Goal: Task Accomplishment & Management: Complete application form

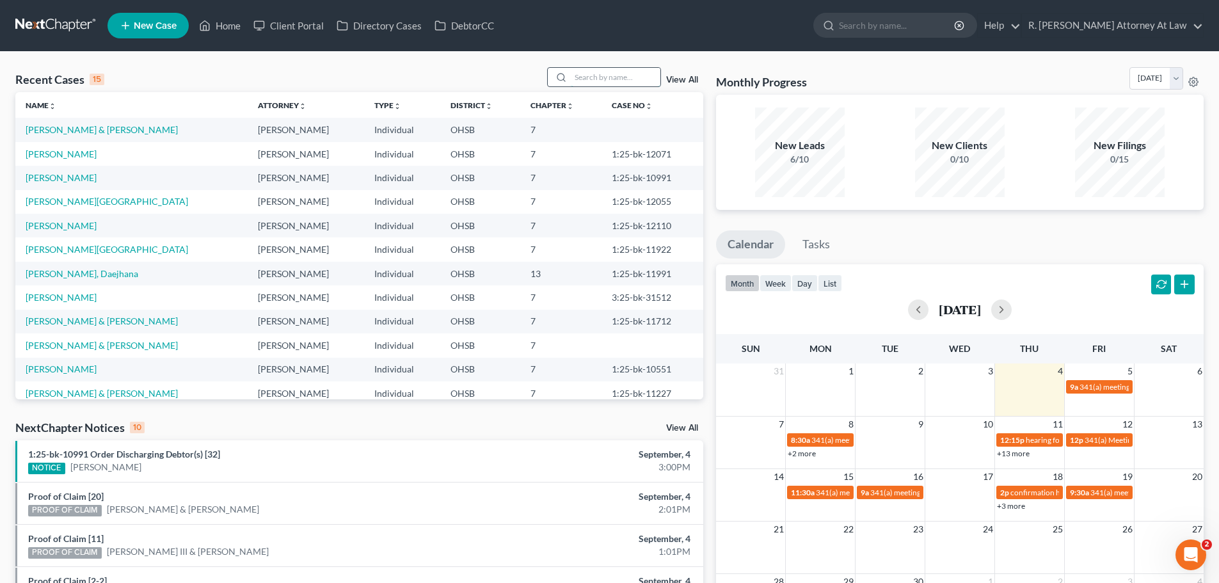
click at [603, 77] on input "search" at bounding box center [616, 77] width 90 height 19
type input "[PERSON_NAME]"
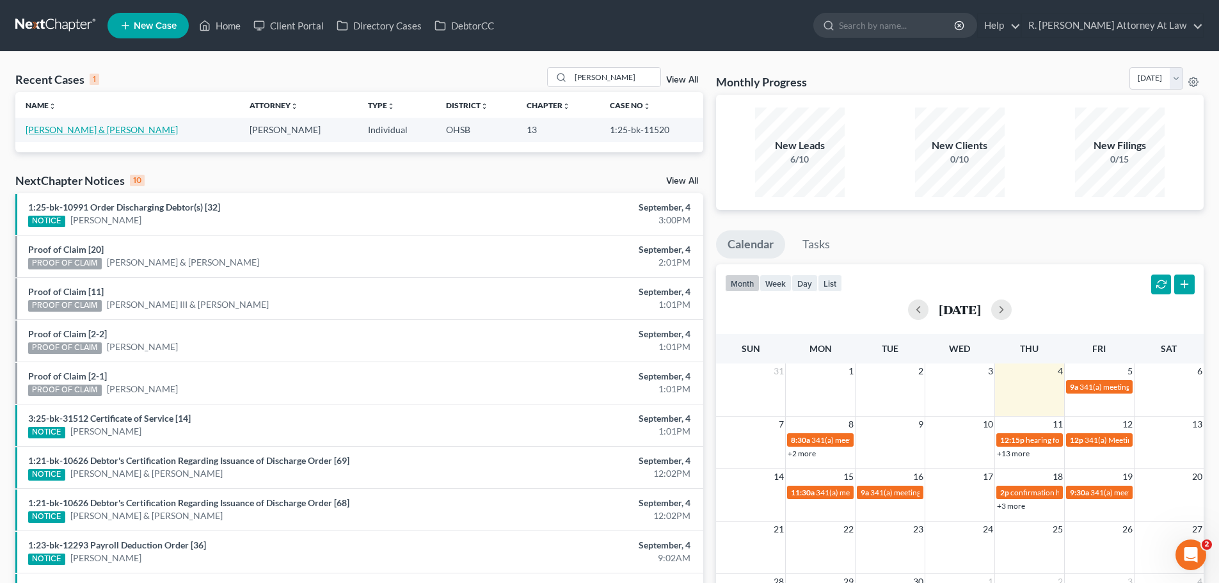
click at [66, 132] on link "[PERSON_NAME] & [PERSON_NAME]" at bounding box center [102, 129] width 152 height 11
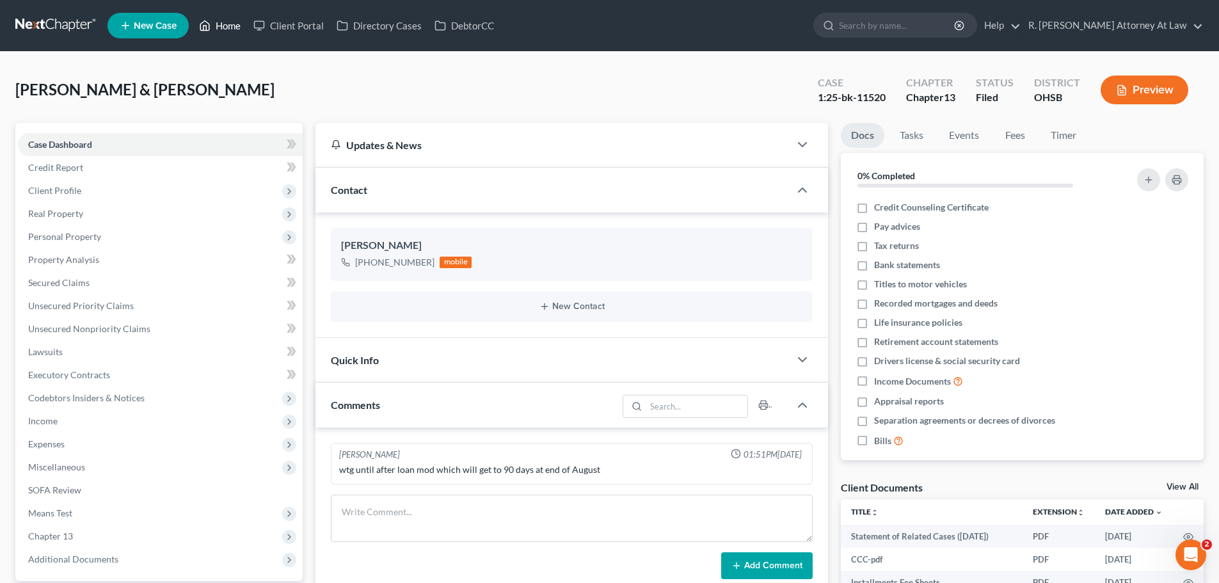
click at [225, 29] on link "Home" at bounding box center [220, 25] width 54 height 23
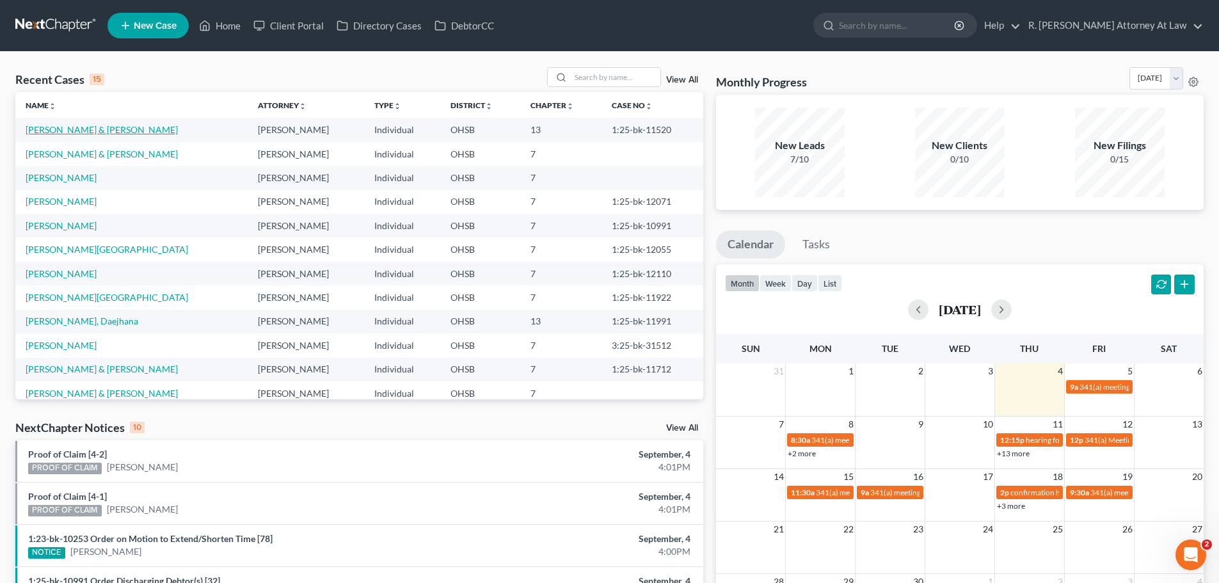
click at [83, 132] on link "[PERSON_NAME] & [PERSON_NAME]" at bounding box center [102, 129] width 152 height 11
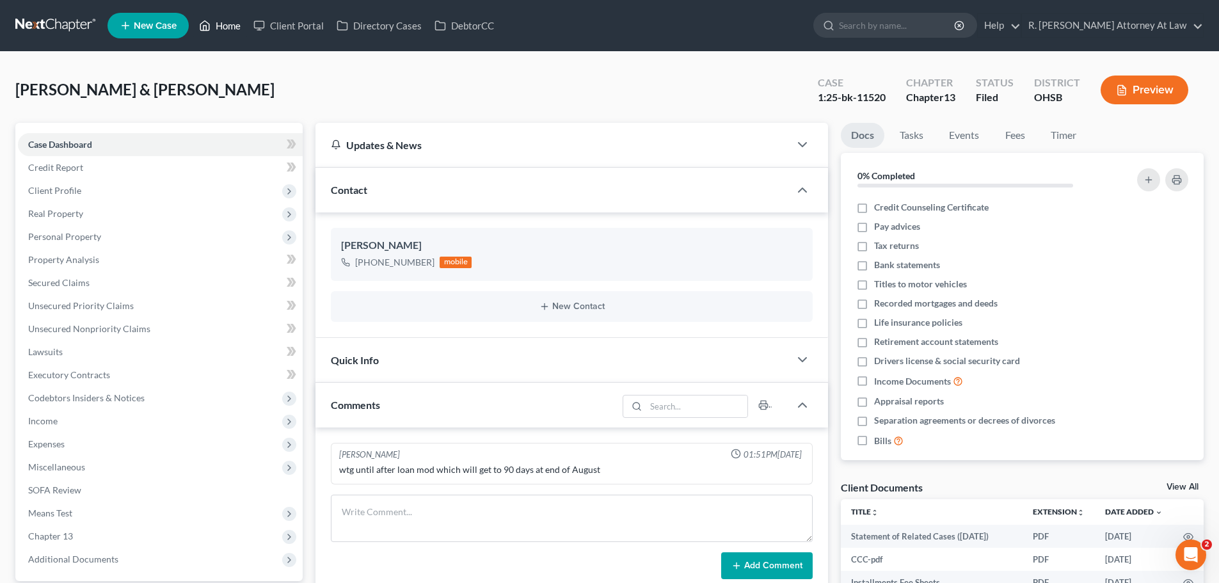
drag, startPoint x: 225, startPoint y: 28, endPoint x: 517, endPoint y: 25, distance: 292.5
click at [225, 28] on link "Home" at bounding box center [220, 25] width 54 height 23
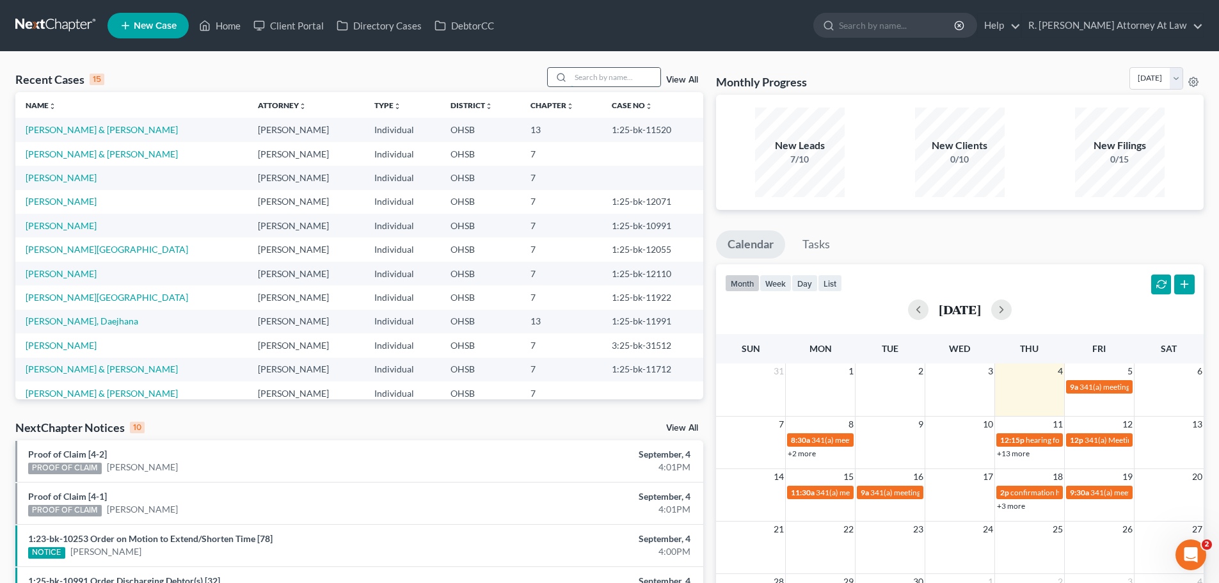
click at [610, 80] on input "search" at bounding box center [616, 77] width 90 height 19
type input "[PERSON_NAME]"
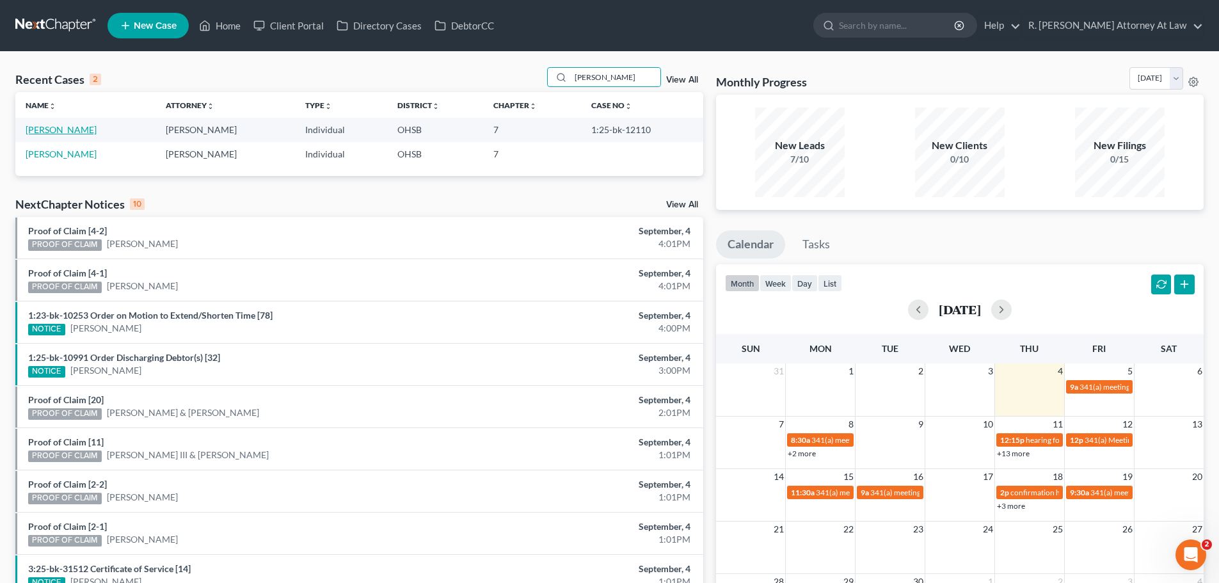
click at [68, 132] on link "[PERSON_NAME]" at bounding box center [61, 129] width 71 height 11
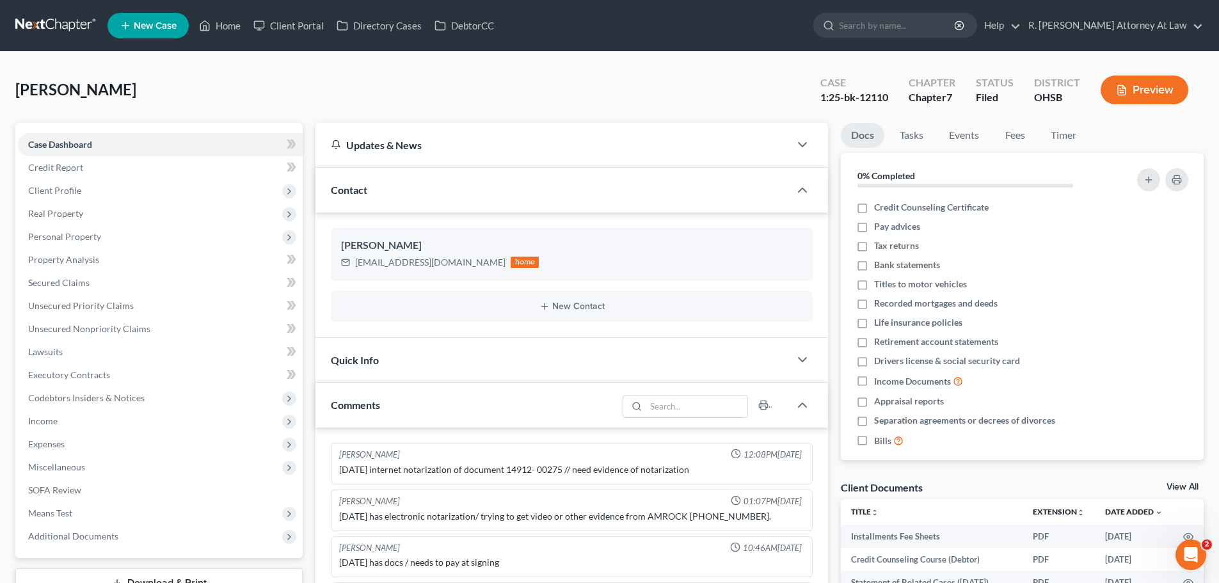
scroll to position [506, 0]
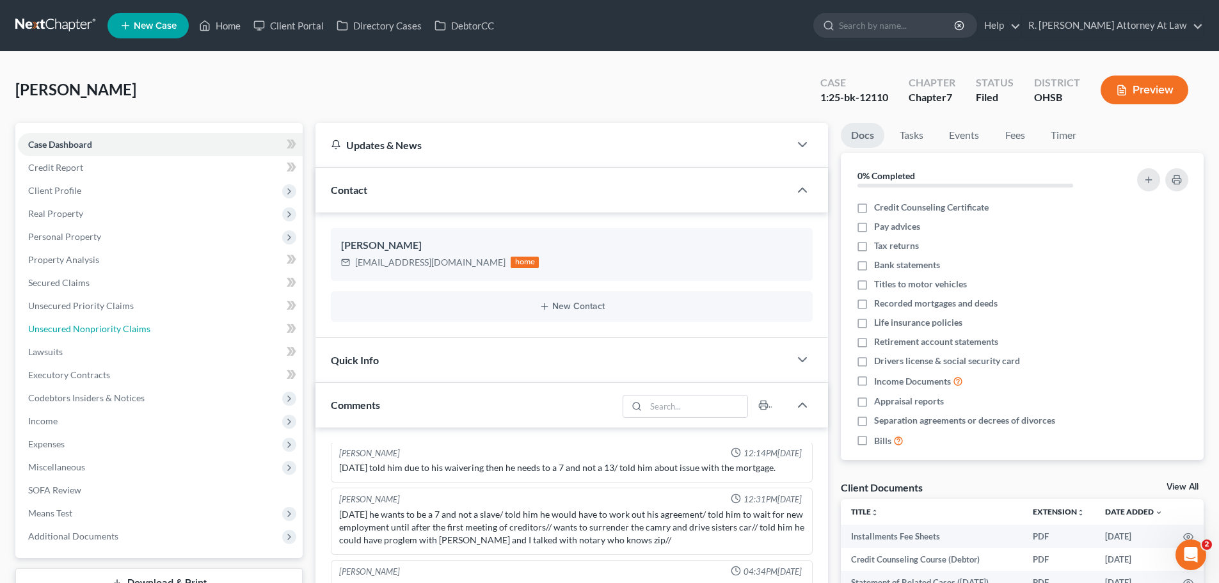
click at [76, 328] on span "Unsecured Nonpriority Claims" at bounding box center [89, 328] width 122 height 11
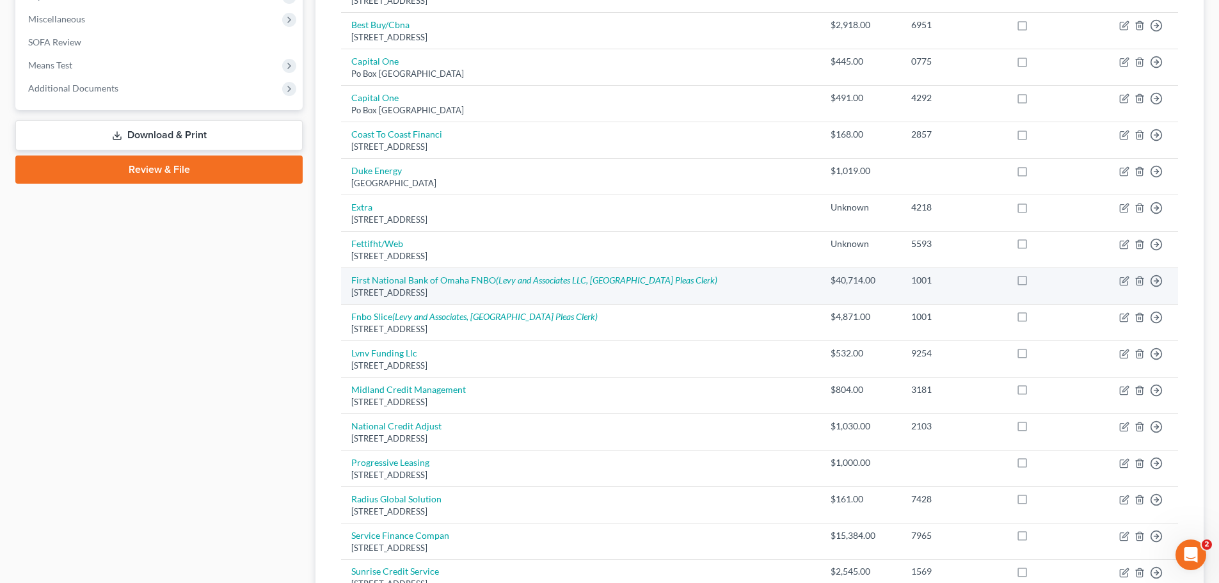
scroll to position [746, 0]
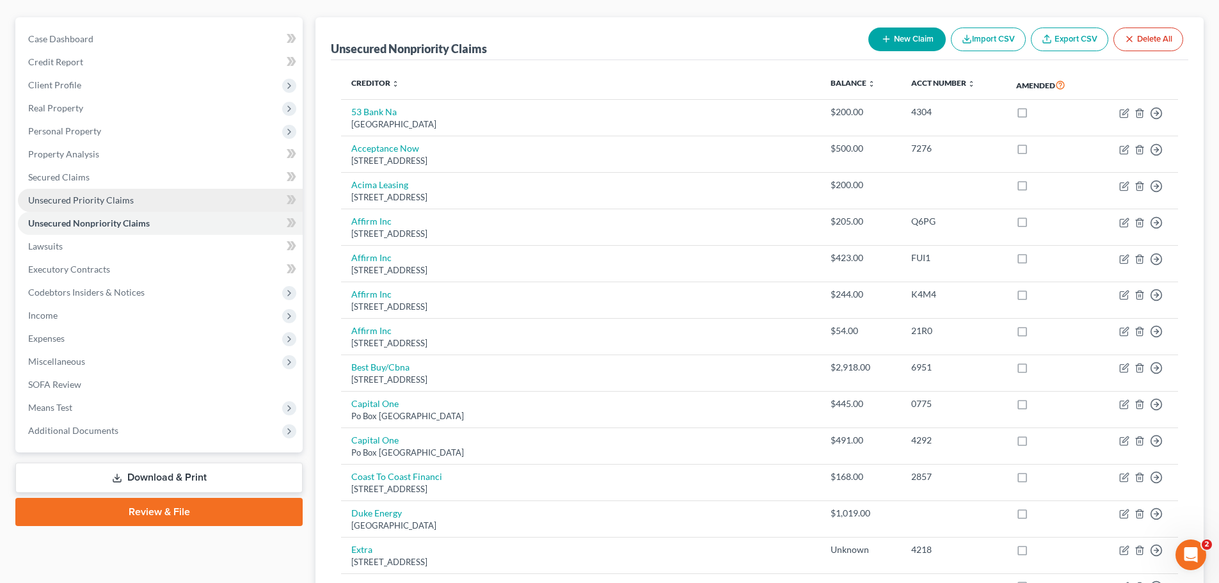
click at [93, 199] on span "Unsecured Priority Claims" at bounding box center [81, 200] width 106 height 11
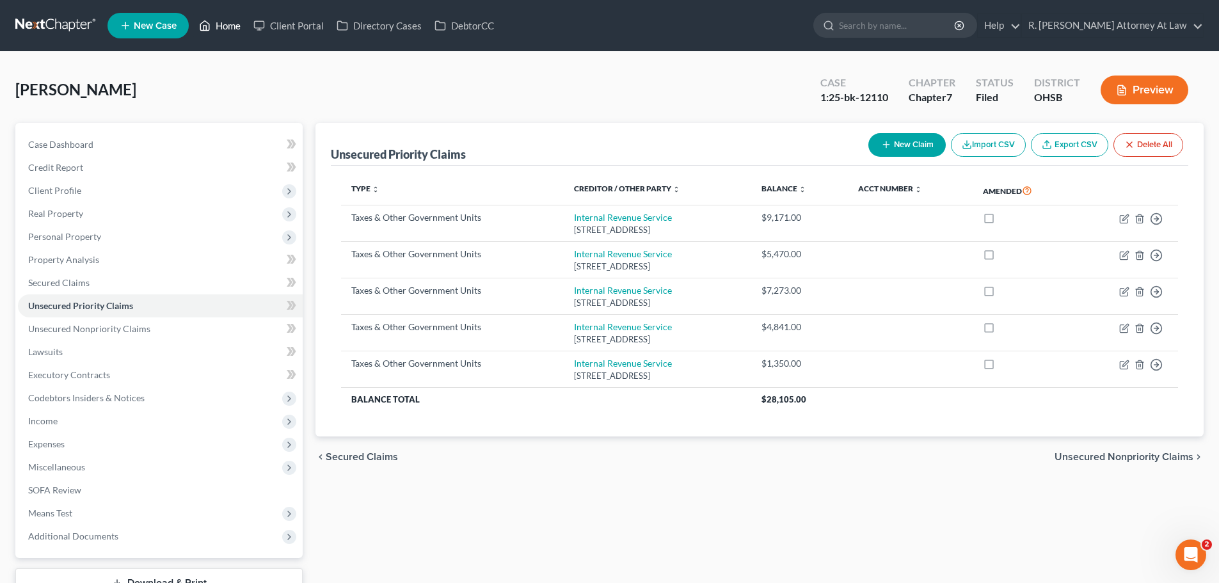
click at [218, 17] on link "Home" at bounding box center [220, 25] width 54 height 23
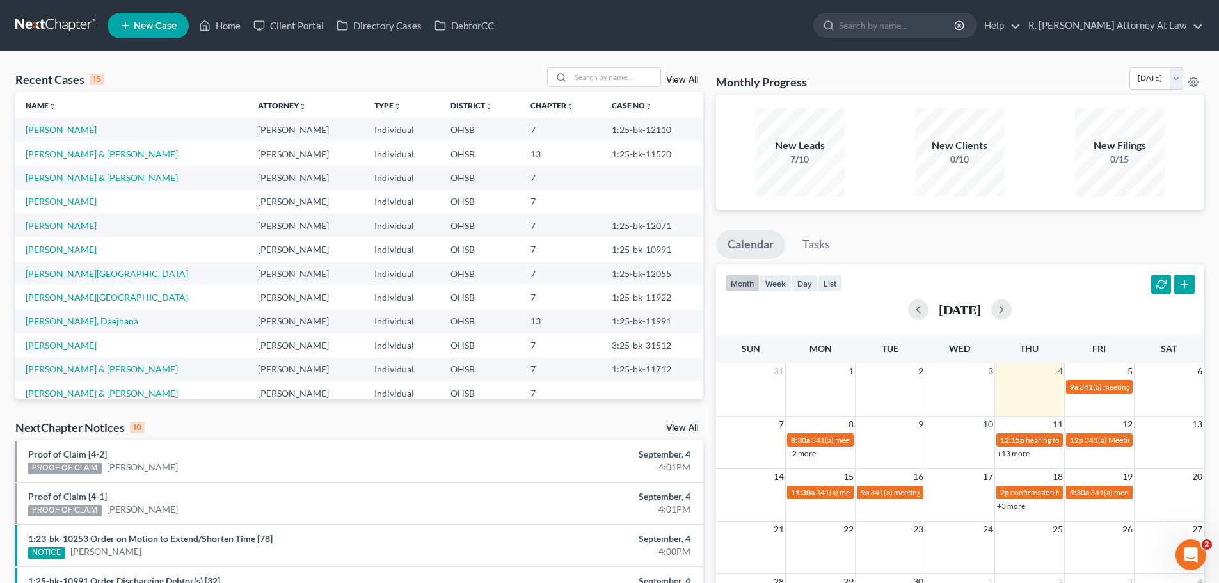
click at [77, 134] on link "[PERSON_NAME]" at bounding box center [61, 129] width 71 height 11
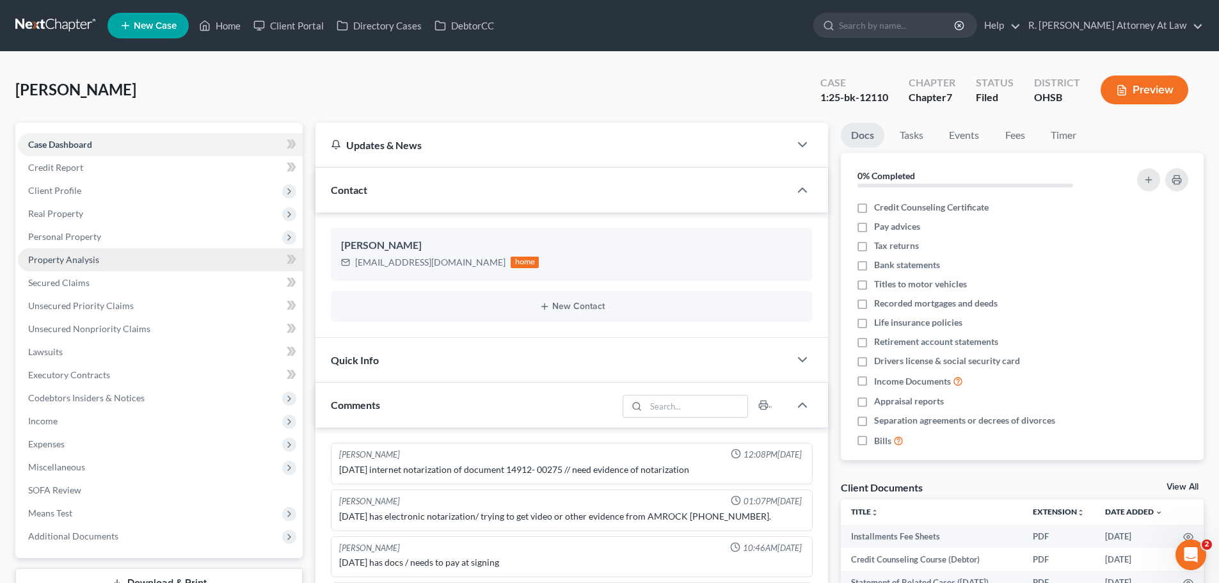
scroll to position [506, 0]
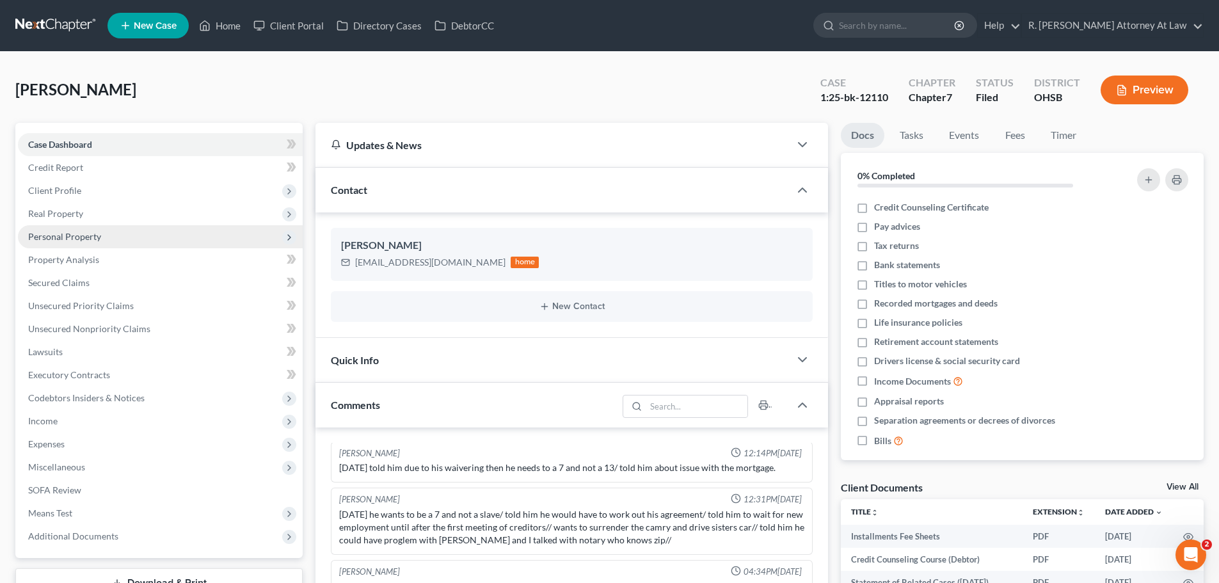
click at [57, 244] on span "Personal Property" at bounding box center [160, 236] width 285 height 23
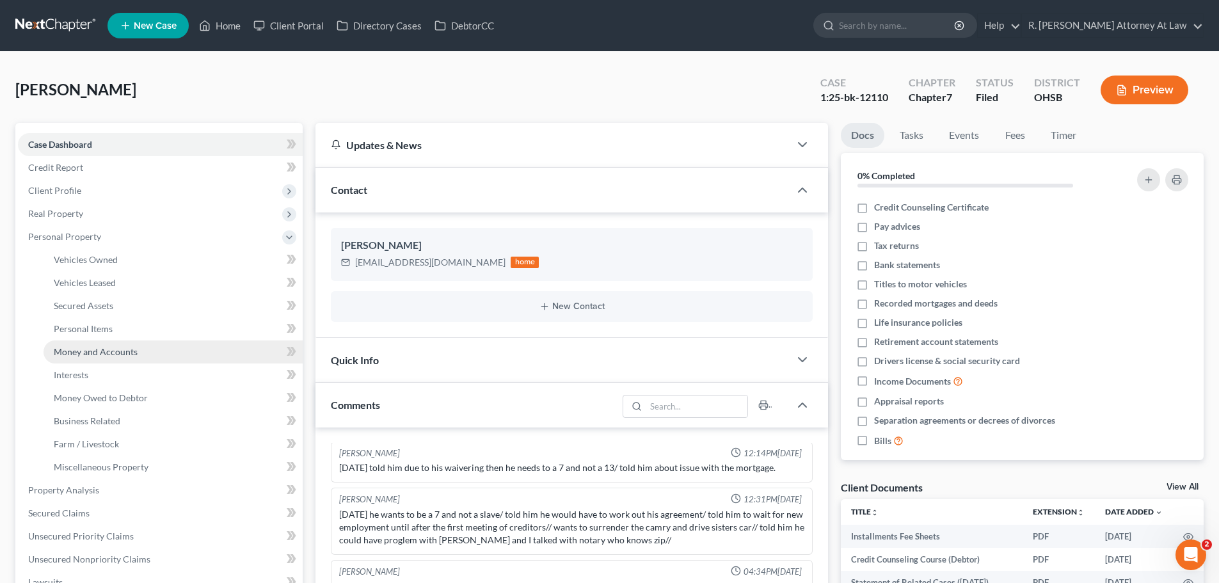
click at [96, 345] on link "Money and Accounts" at bounding box center [173, 351] width 259 height 23
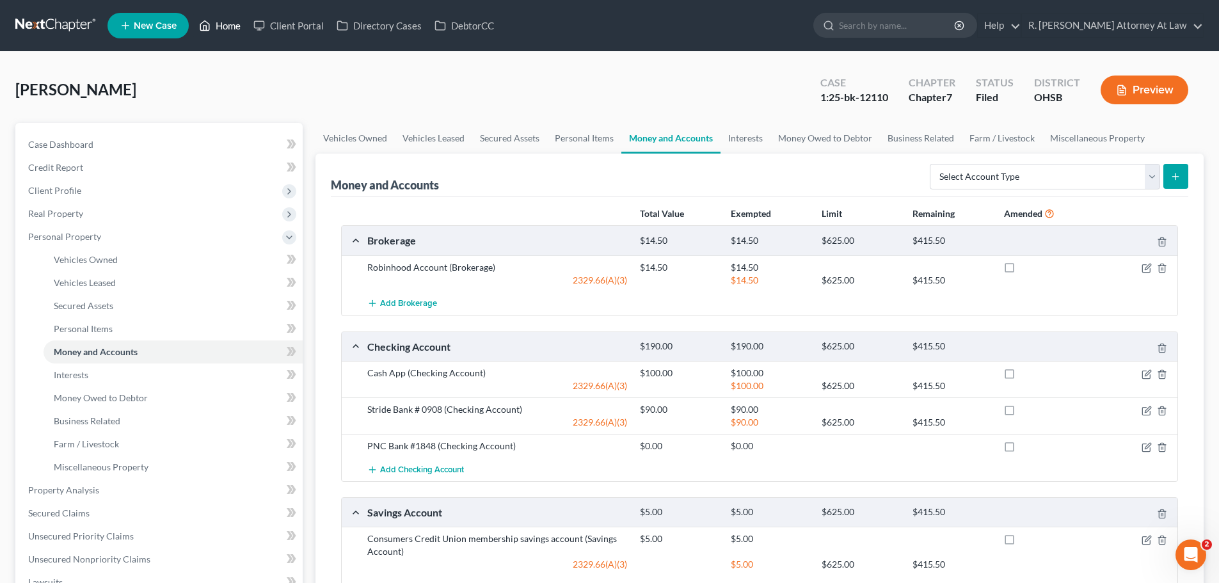
click at [237, 28] on link "Home" at bounding box center [220, 25] width 54 height 23
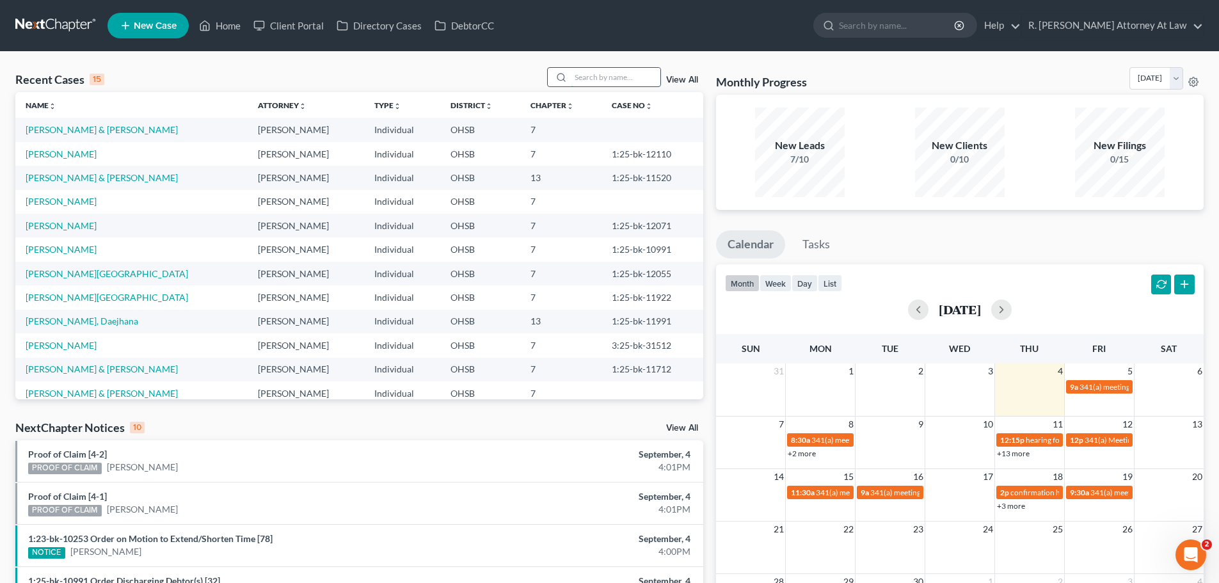
click at [596, 79] on input "search" at bounding box center [616, 77] width 90 height 19
type input "[PERSON_NAME]"
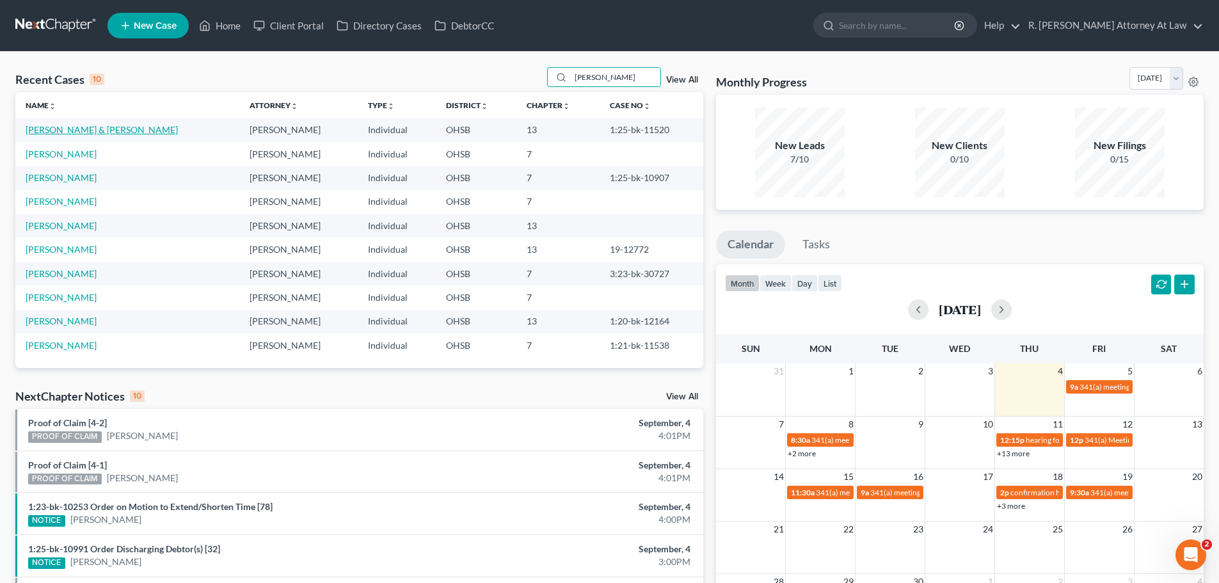
click at [81, 133] on link "[PERSON_NAME] & [PERSON_NAME]" at bounding box center [102, 129] width 152 height 11
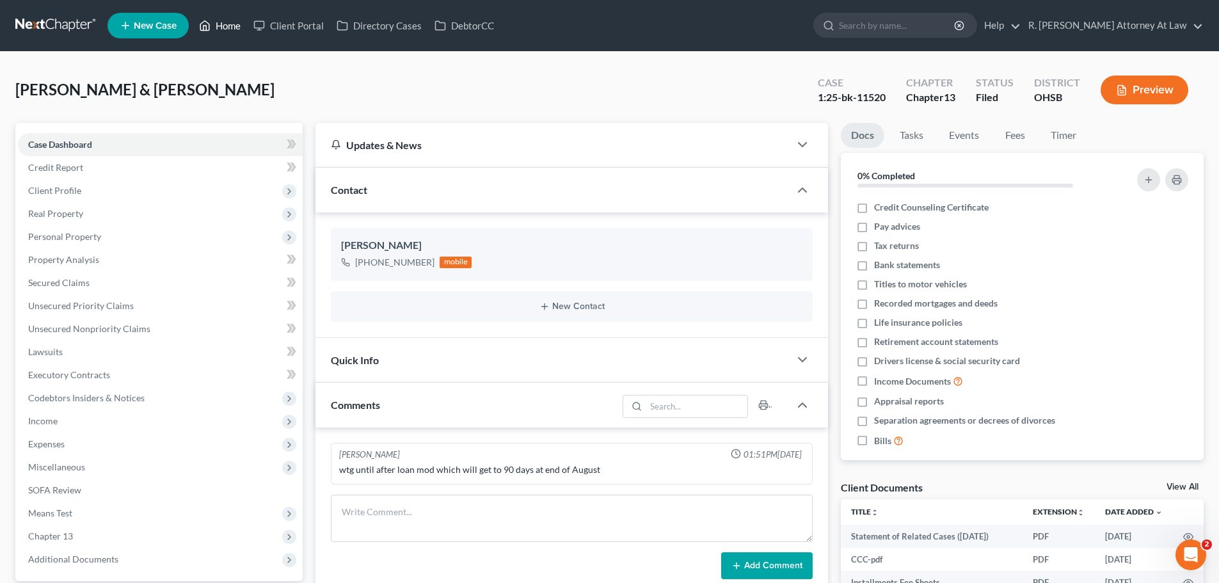
click at [230, 20] on link "Home" at bounding box center [220, 25] width 54 height 23
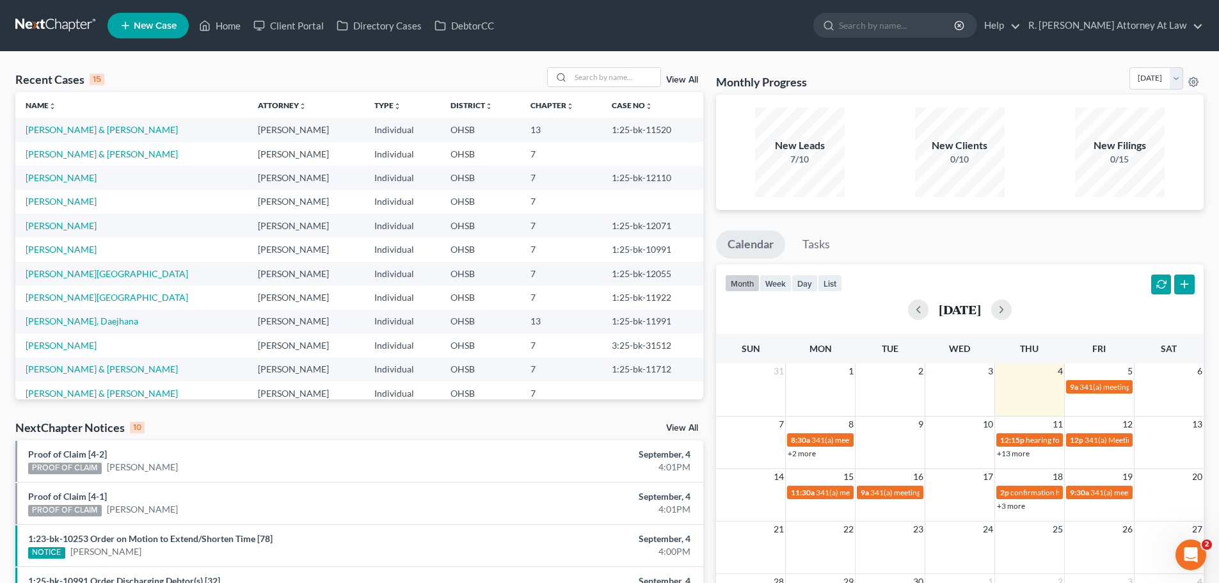
click at [605, 88] on div "Recent Cases 15 View All" at bounding box center [359, 79] width 688 height 25
drag, startPoint x: 619, startPoint y: 72, endPoint x: 605, endPoint y: 68, distance: 15.4
click at [619, 72] on input "search" at bounding box center [616, 77] width 90 height 19
type input "[PERSON_NAME]"
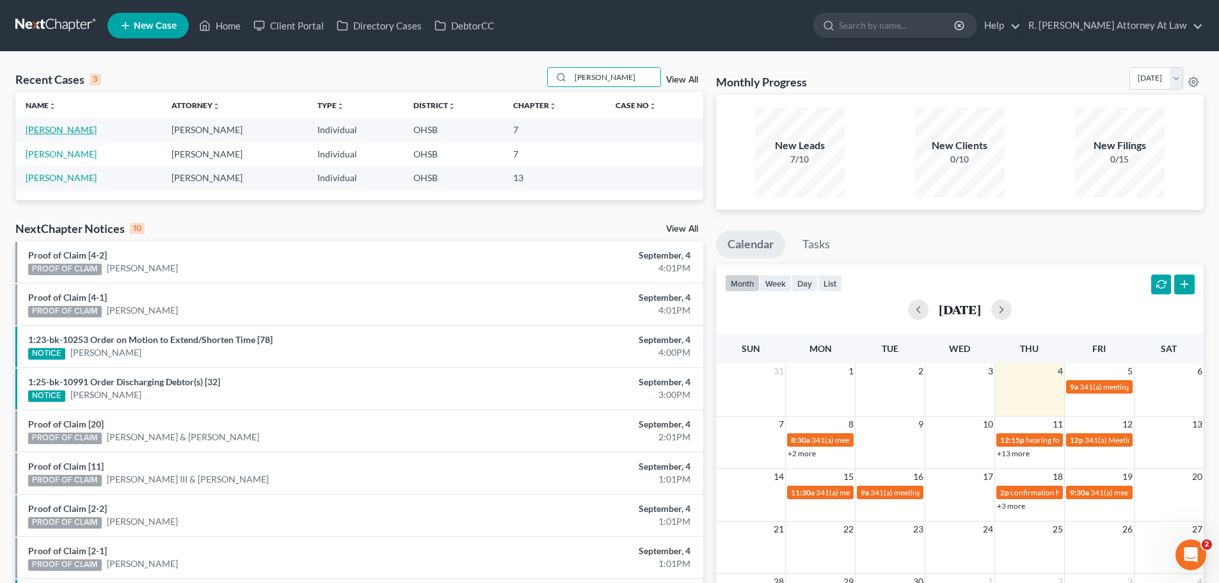
click at [59, 129] on link "[PERSON_NAME]" at bounding box center [61, 129] width 71 height 11
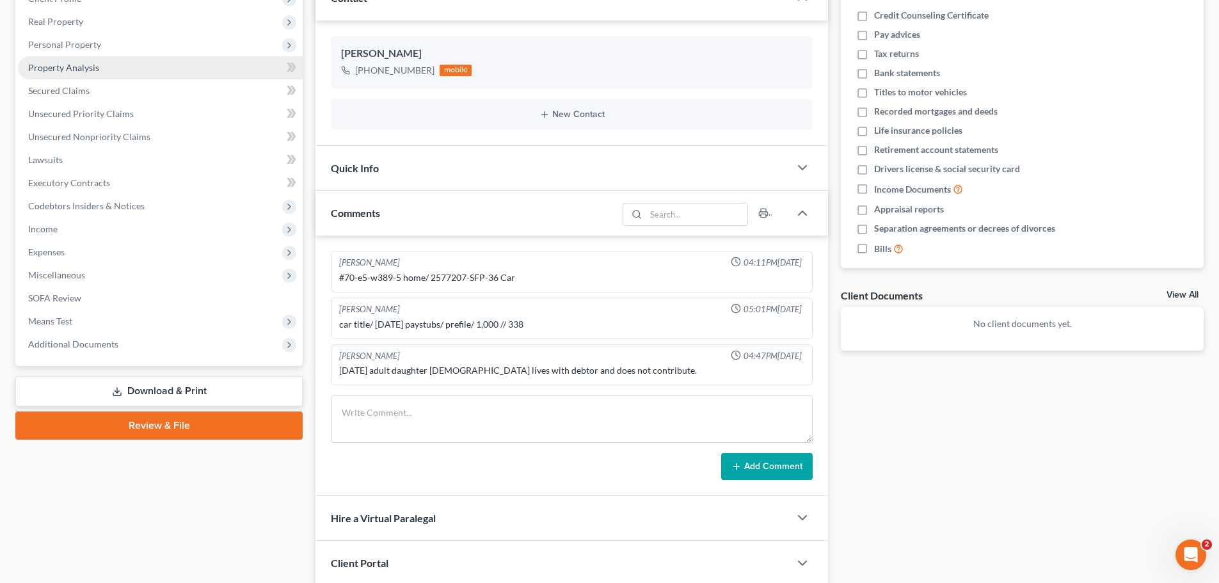
scroll to position [64, 0]
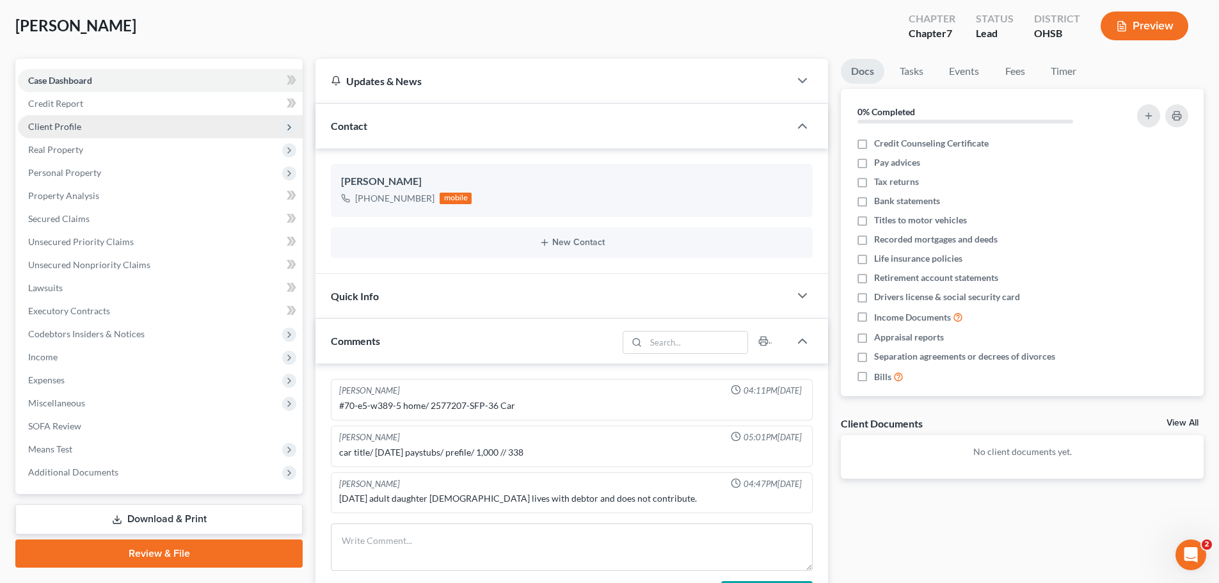
click at [80, 130] on span "Client Profile" at bounding box center [160, 126] width 285 height 23
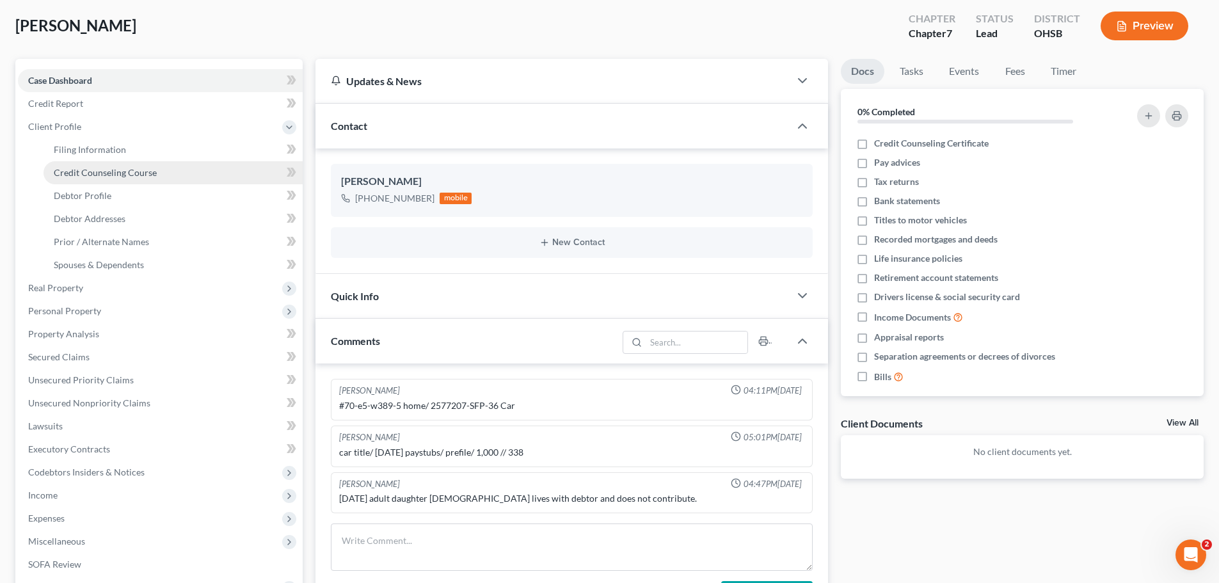
click at [83, 168] on span "Credit Counseling Course" at bounding box center [105, 172] width 103 height 11
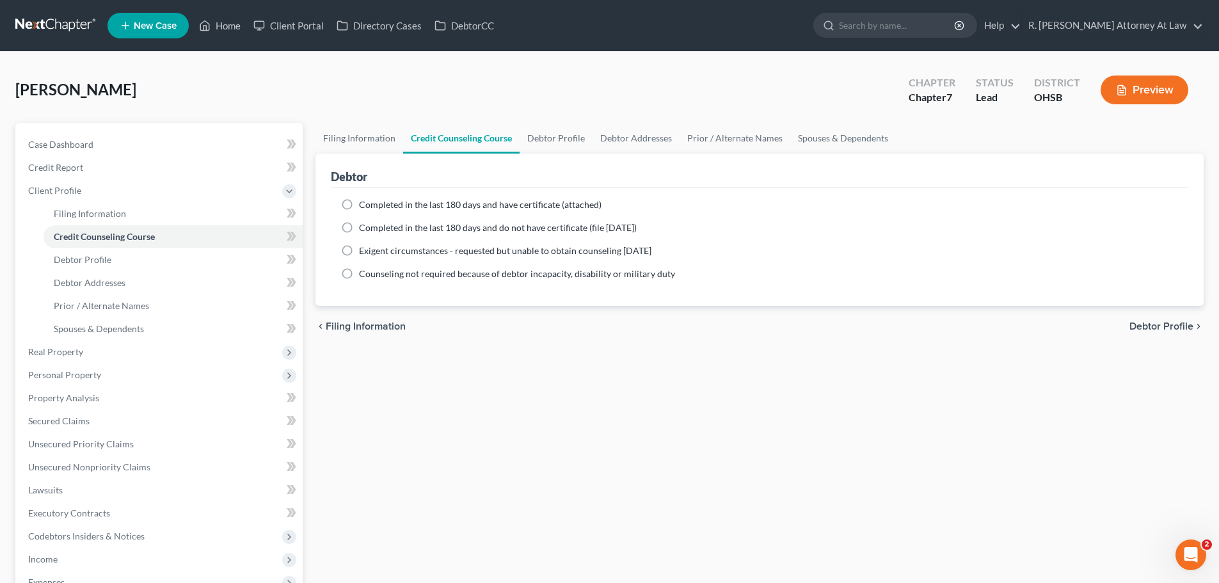
click at [359, 209] on label "Completed in the last 180 days and have certificate (attached)" at bounding box center [480, 204] width 243 height 13
click at [364, 207] on input "Completed in the last 180 days and have certificate (attached)" at bounding box center [368, 202] width 8 height 8
radio input "true"
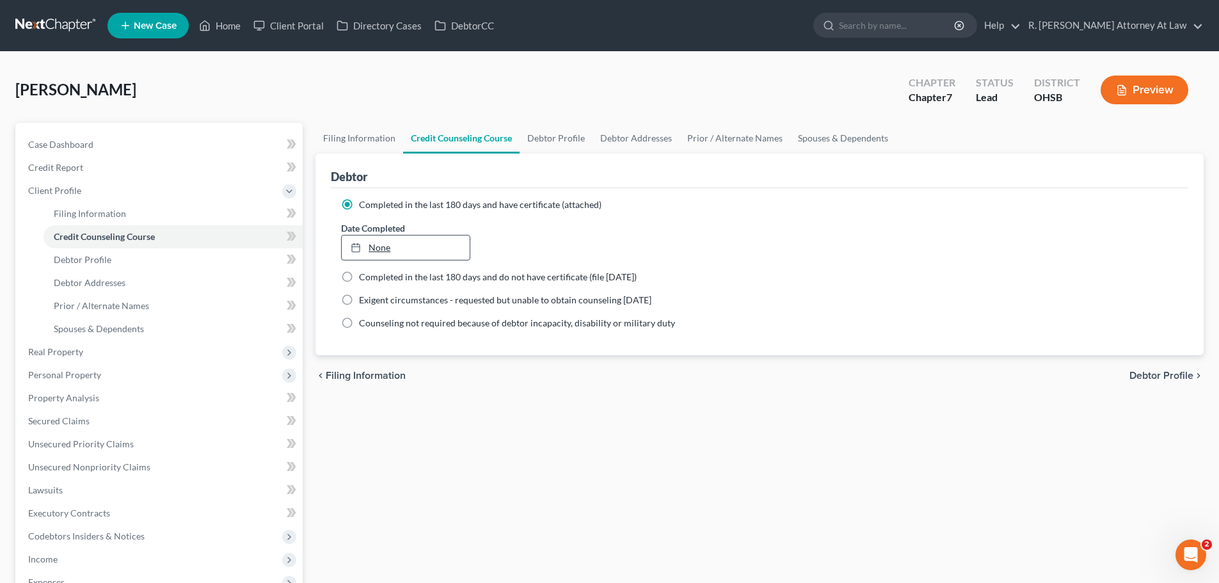
type input "[DATE]"
click at [378, 248] on link "None" at bounding box center [405, 247] width 127 height 24
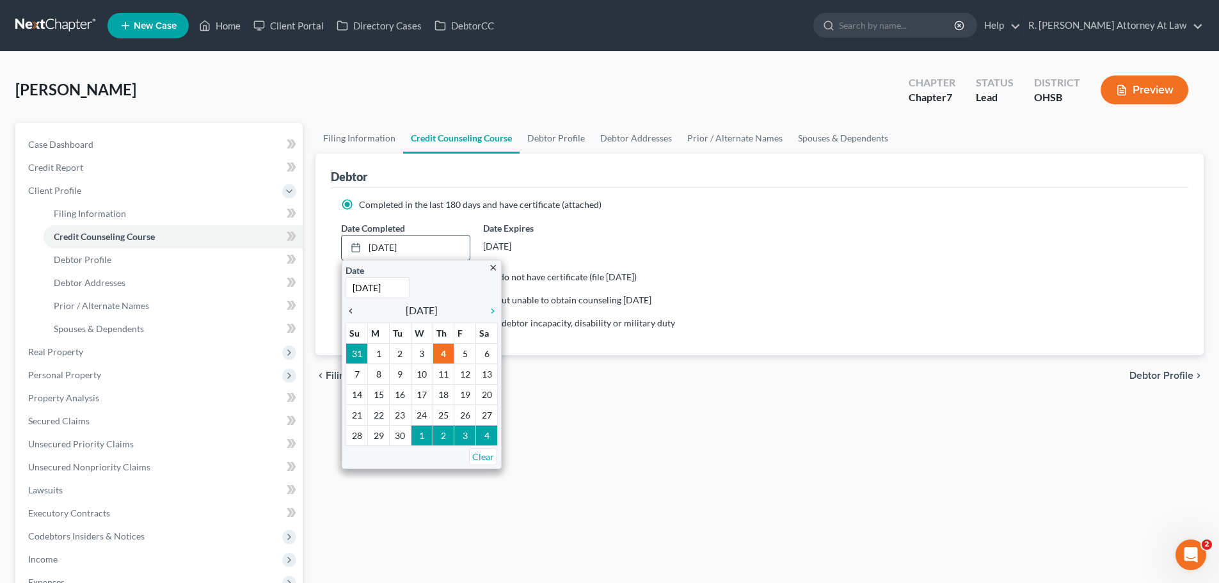
click at [357, 310] on icon "chevron_left" at bounding box center [354, 311] width 17 height 10
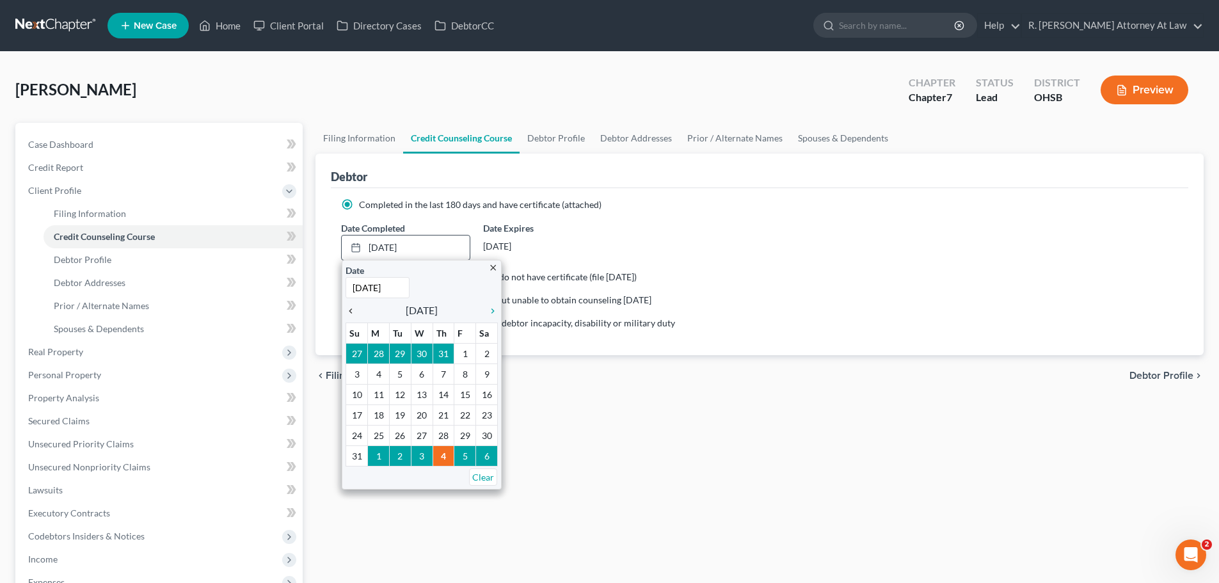
click at [357, 310] on icon "chevron_left" at bounding box center [354, 311] width 17 height 10
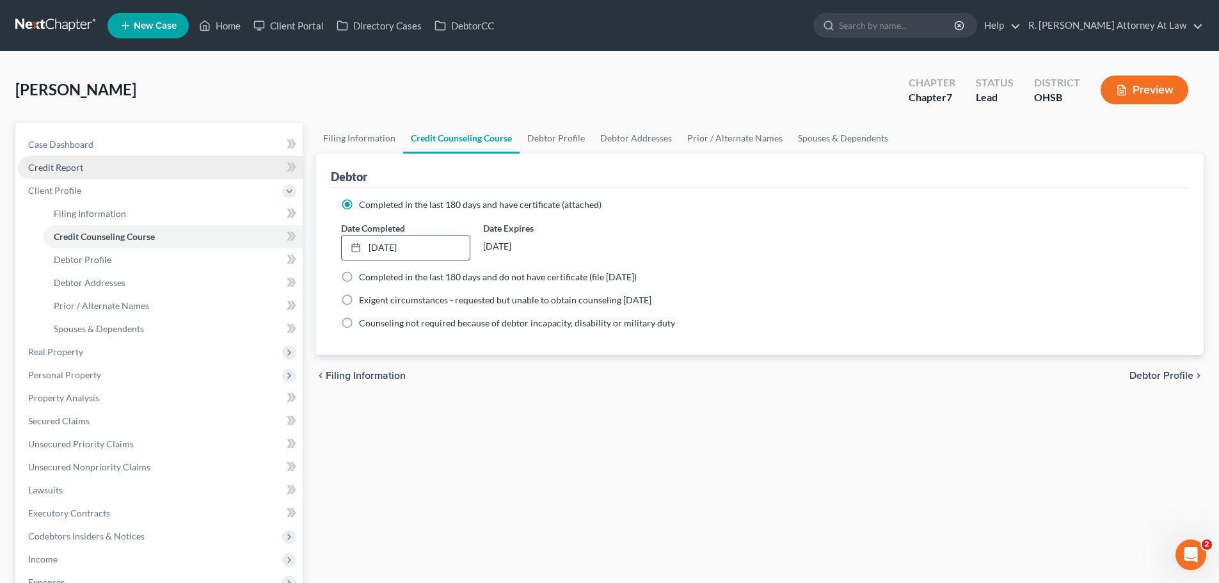
click at [42, 168] on span "Credit Report" at bounding box center [55, 167] width 55 height 11
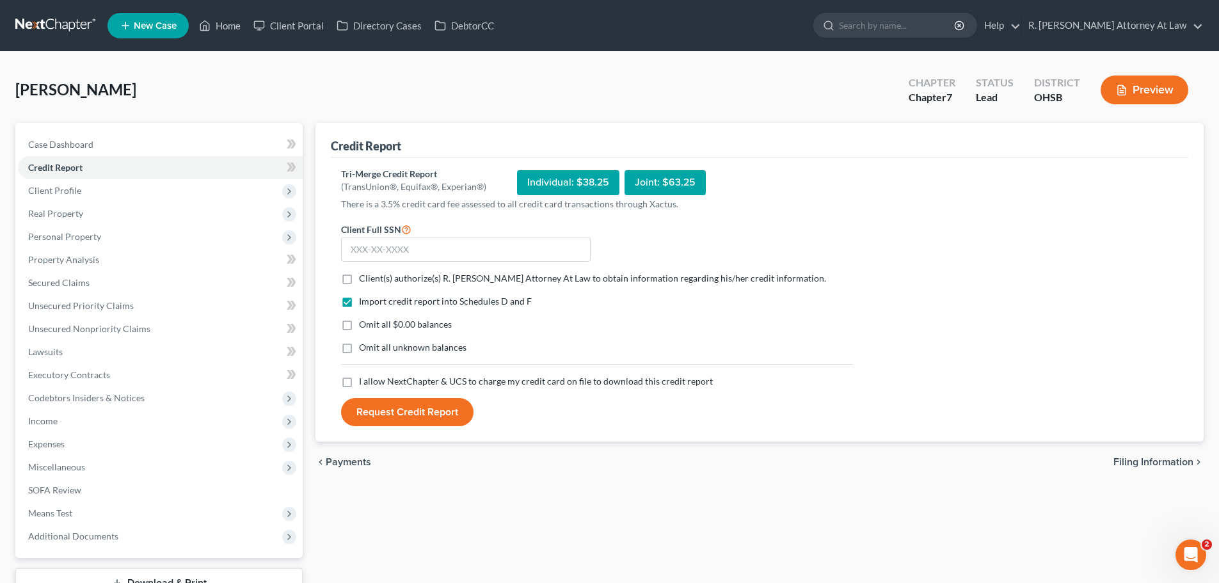
click at [359, 273] on label "Client(s) authorize(s) R. [PERSON_NAME] Attorney At Law to obtain information r…" at bounding box center [592, 278] width 467 height 13
click at [364, 273] on input "Client(s) authorize(s) R. [PERSON_NAME] Attorney At Law to obtain information r…" at bounding box center [368, 276] width 8 height 8
checkbox input "true"
click at [359, 384] on label "I allow NextChapter & UCS to charge my credit card on file to download this cre…" at bounding box center [536, 381] width 354 height 13
click at [364, 383] on input "I allow NextChapter & UCS to charge my credit card on file to download this cre…" at bounding box center [368, 379] width 8 height 8
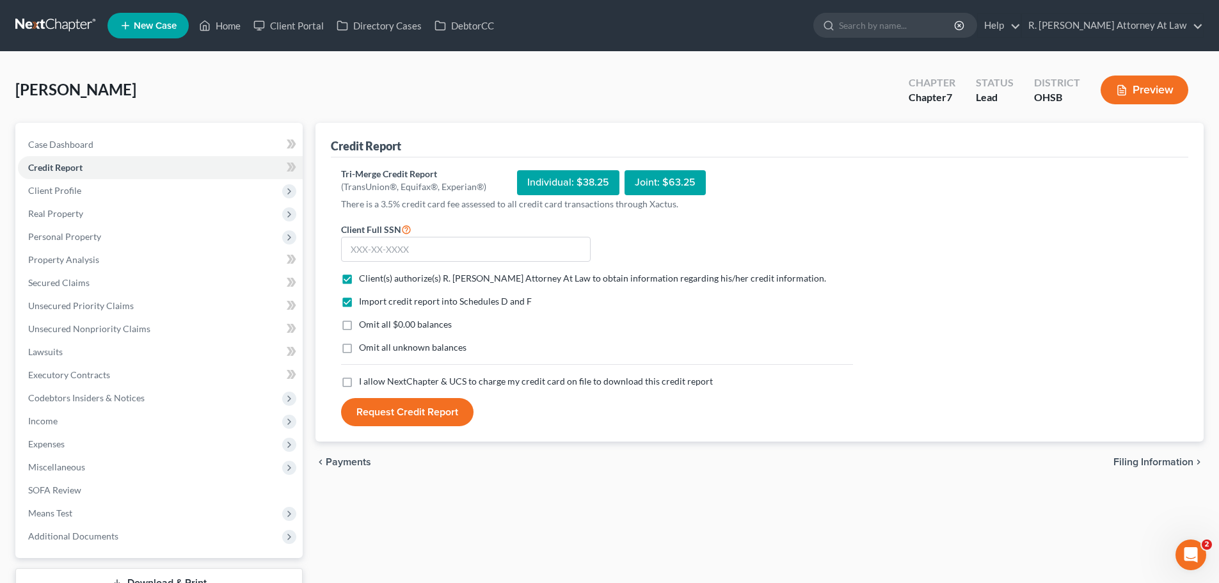
checkbox input "true"
click at [378, 247] on input "text" at bounding box center [466, 250] width 250 height 26
drag, startPoint x: 417, startPoint y: 249, endPoint x: 551, endPoint y: 211, distance: 139.6
click at [416, 249] on input "text" at bounding box center [466, 250] width 250 height 26
type input "2"
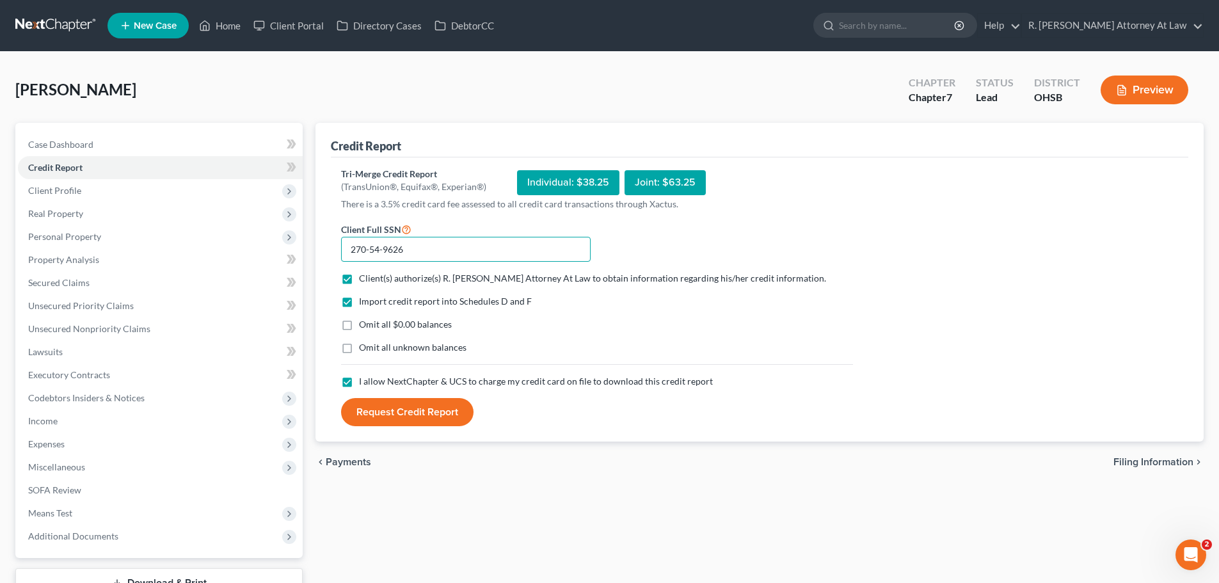
type input "270-54-9626"
click at [421, 412] on button "Request Credit Report" at bounding box center [407, 412] width 132 height 28
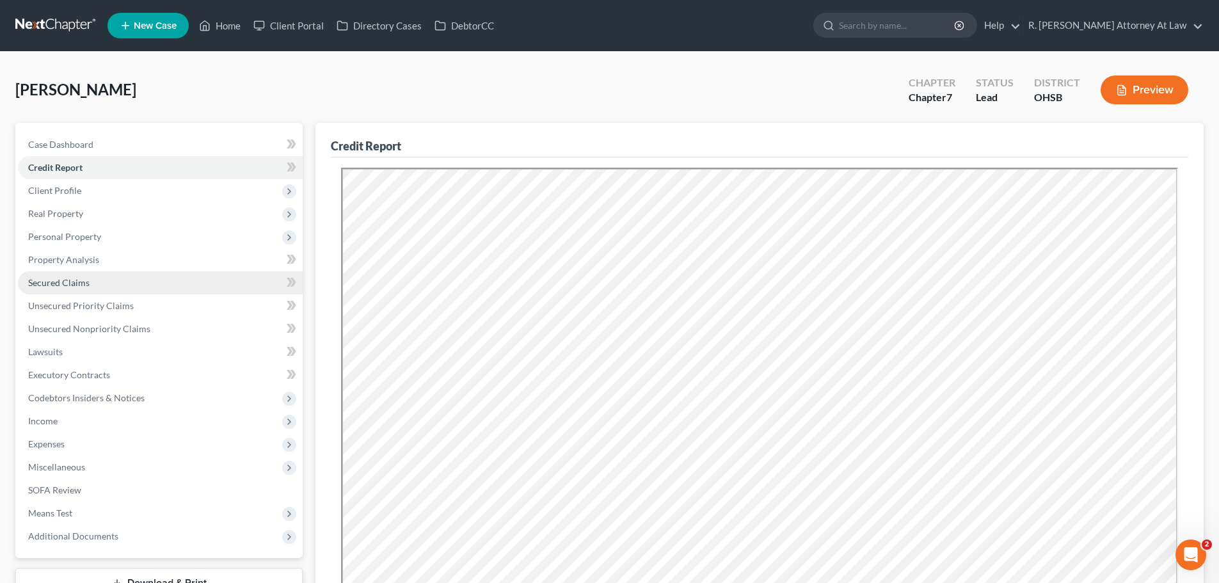
click at [62, 288] on link "Secured Claims" at bounding box center [160, 282] width 285 height 23
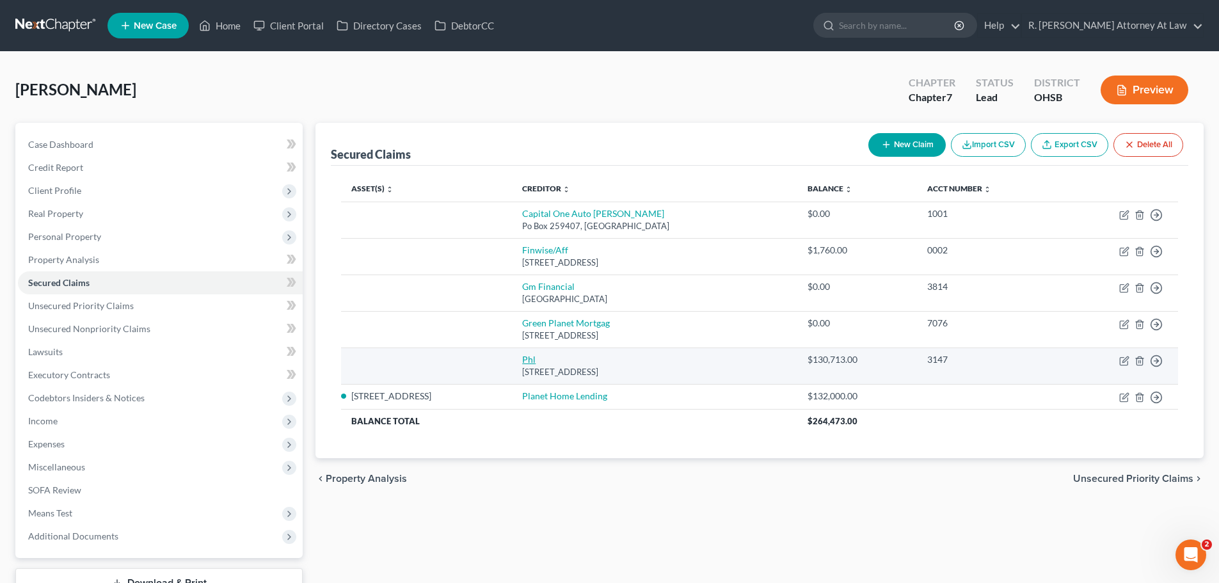
click at [522, 360] on link "Phl" at bounding box center [528, 359] width 13 height 11
select select "6"
select select "0"
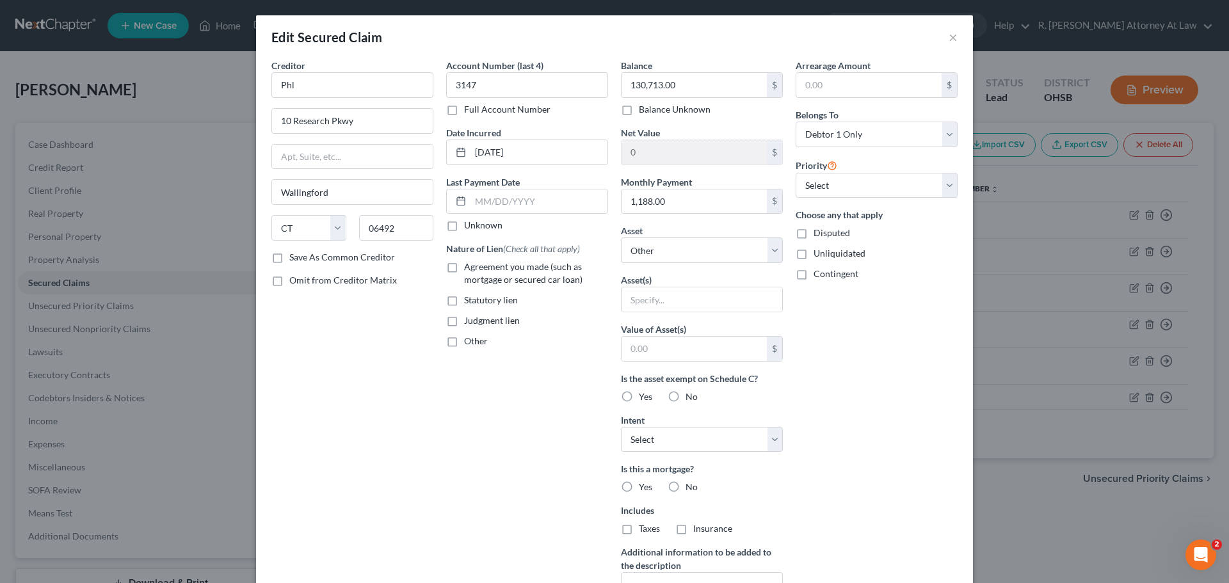
click at [340, 98] on div "Creditor * Phl 10 Research Pkwy Wallingford State [US_STATE] AK AR AZ CA CO [GE…" at bounding box center [352, 155] width 162 height 192
click at [340, 92] on input "Phl" at bounding box center [352, 85] width 162 height 26
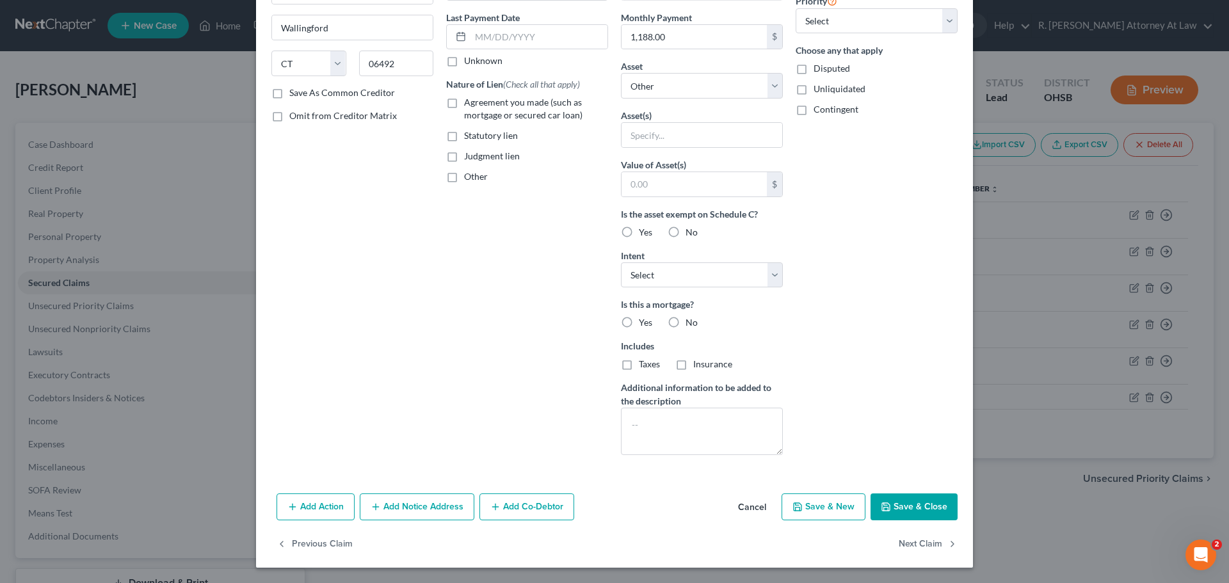
type input "Planet Home"
click at [901, 499] on button "Save & Close" at bounding box center [913, 506] width 87 height 27
select select
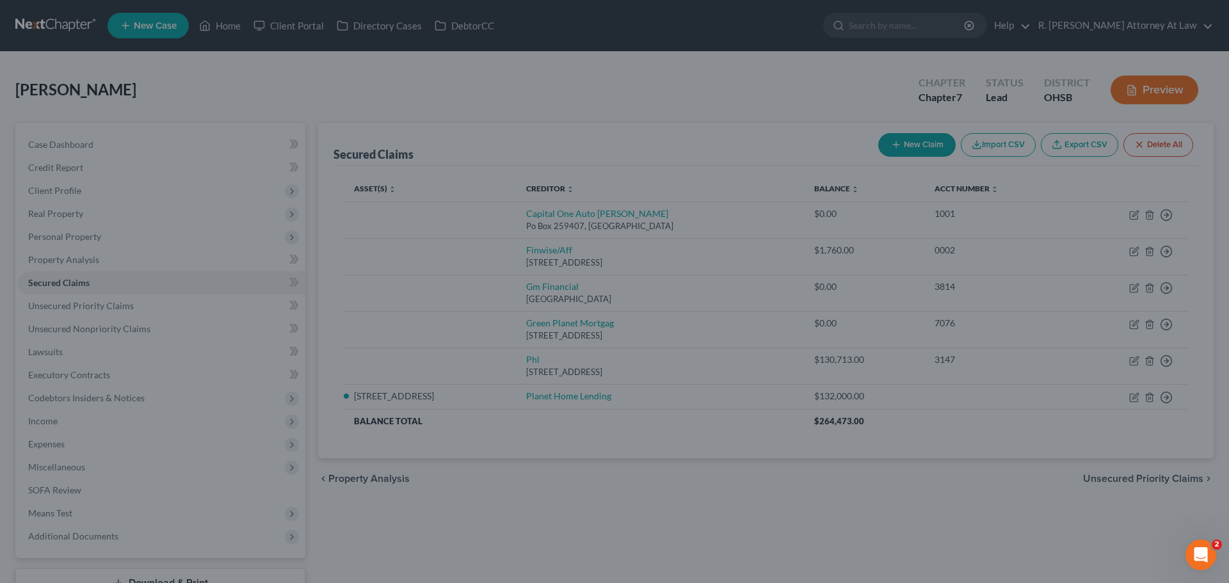
type input "Planet Home"
type input "0"
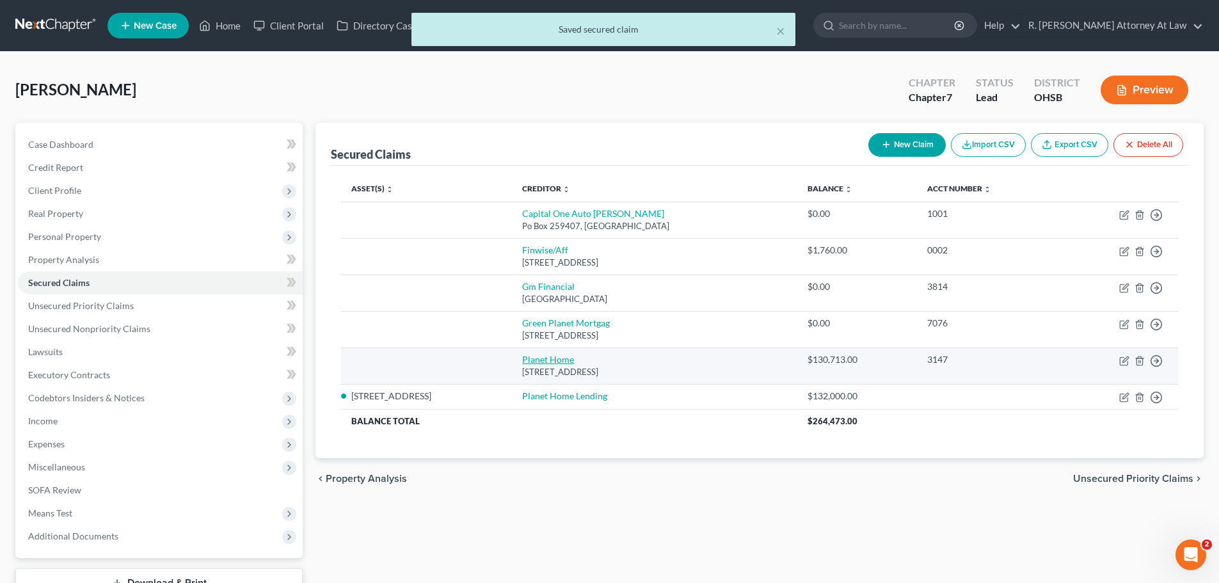
click at [547, 365] on td "Planet Home [STREET_ADDRESS]" at bounding box center [654, 365] width 285 height 36
click at [552, 354] on link "Planet Home" at bounding box center [548, 359] width 52 height 11
select select "6"
select select "0"
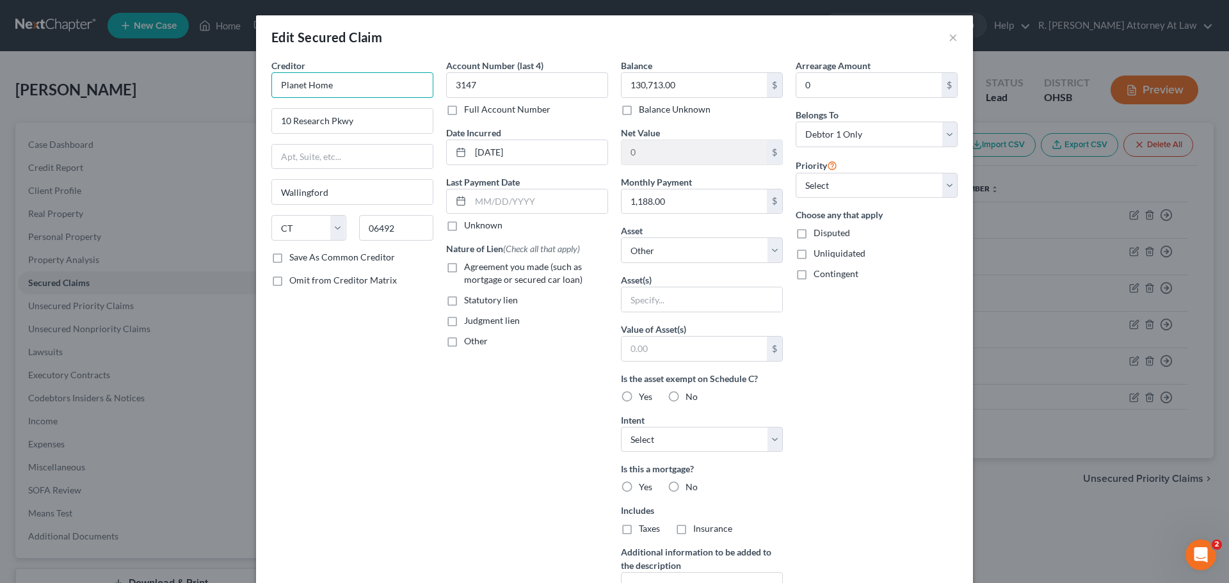
click at [382, 84] on input "Planet Home" at bounding box center [352, 85] width 162 height 26
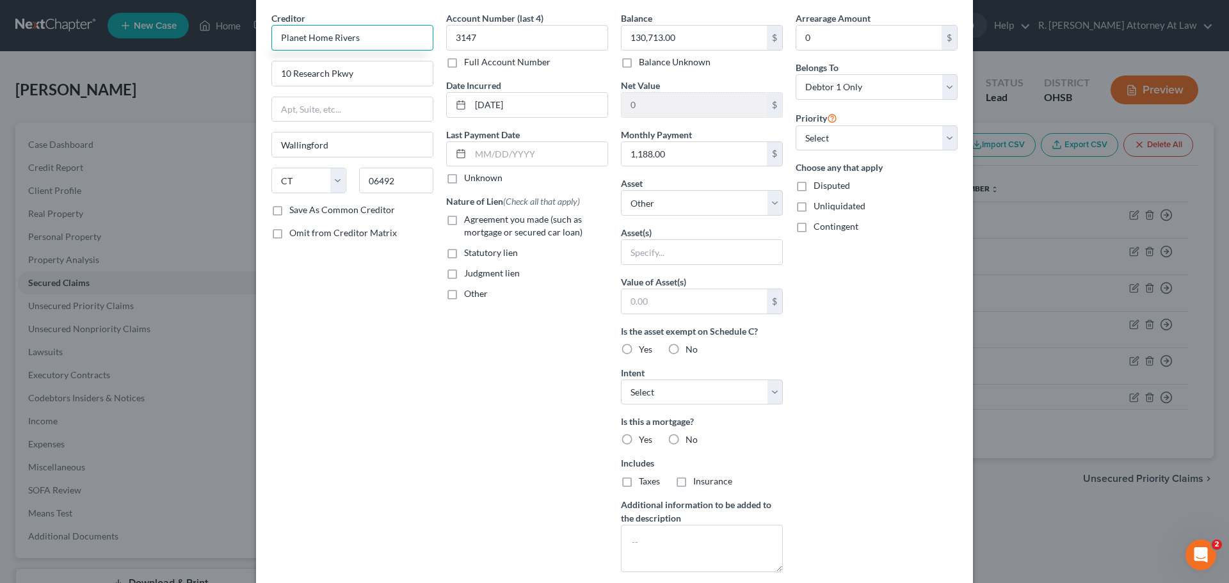
scroll to position [128, 0]
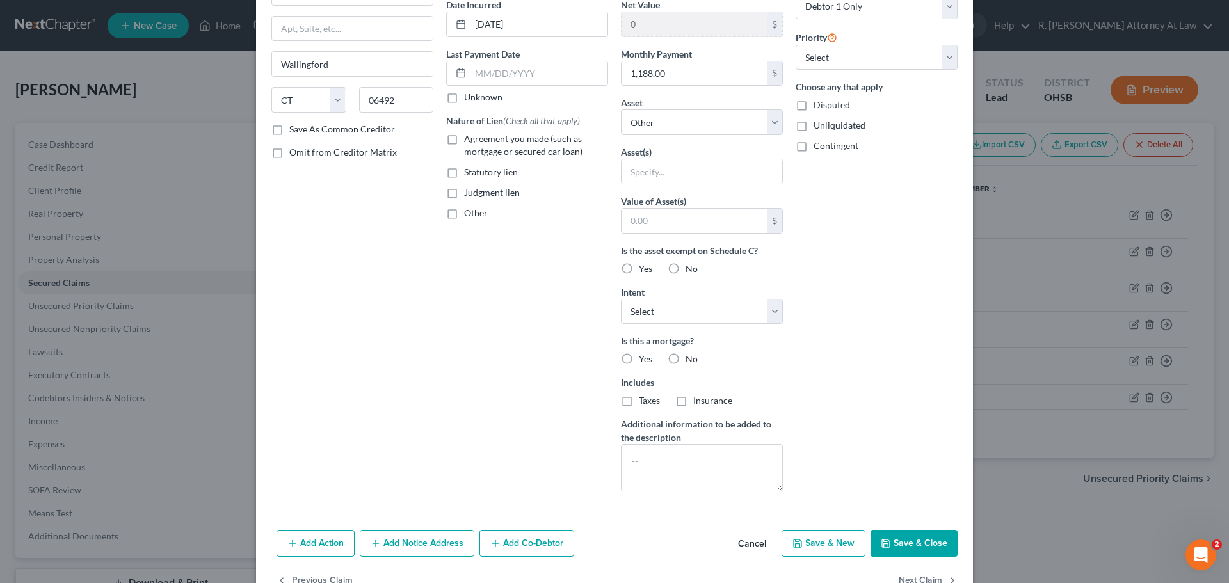
type input "Planet Home Rivers"
click at [907, 545] on button "Save & Close" at bounding box center [913, 543] width 87 height 27
select select
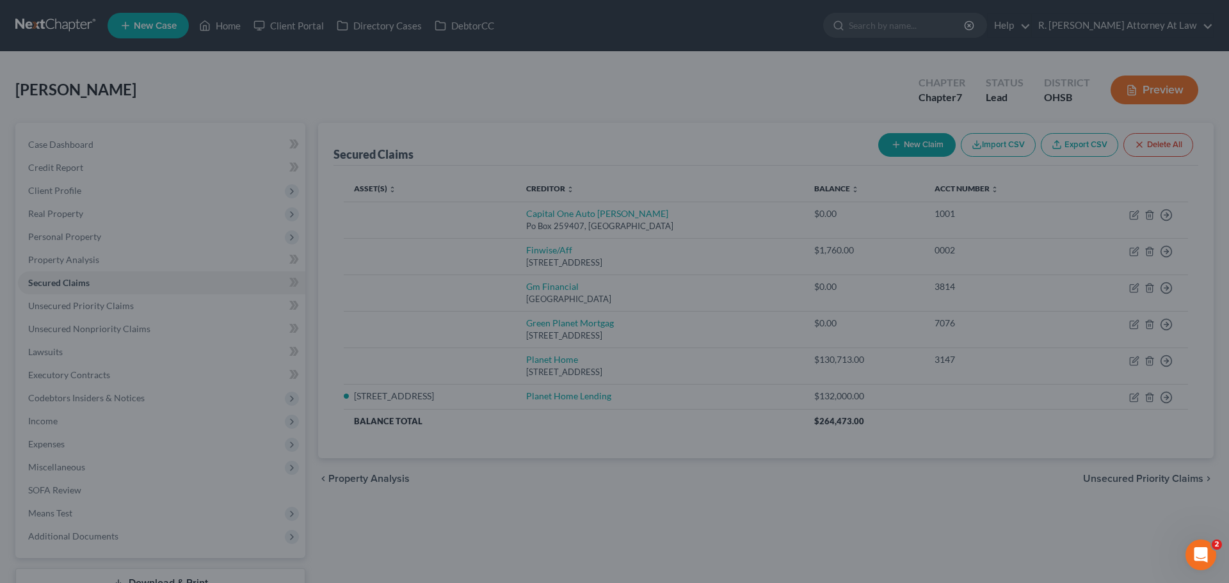
scroll to position [24, 0]
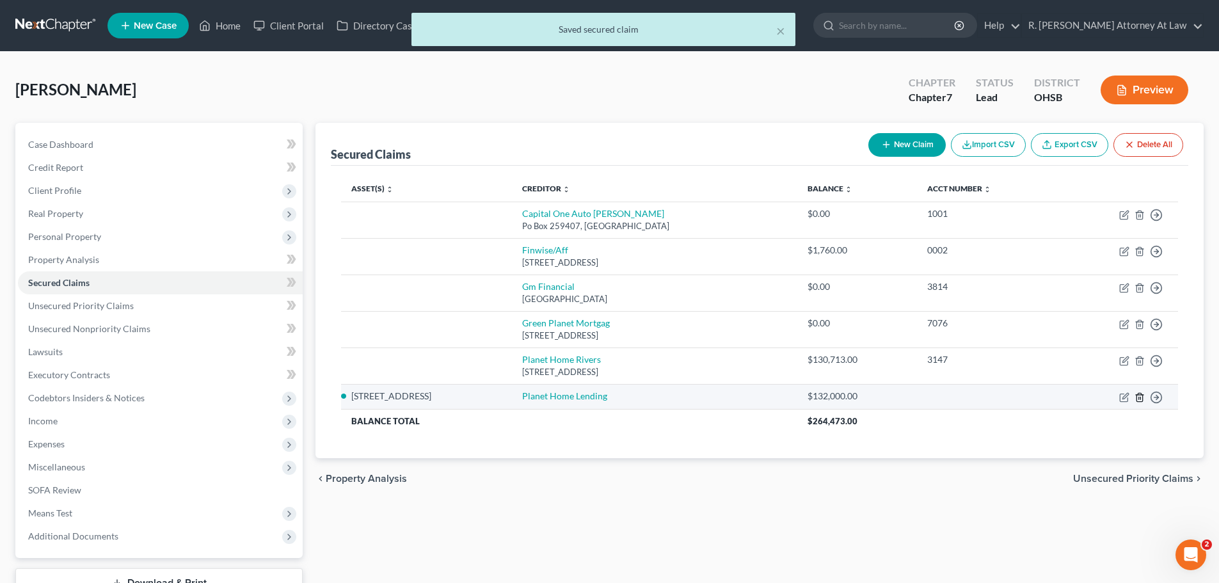
click at [1144, 400] on icon "button" at bounding box center [1140, 397] width 10 height 10
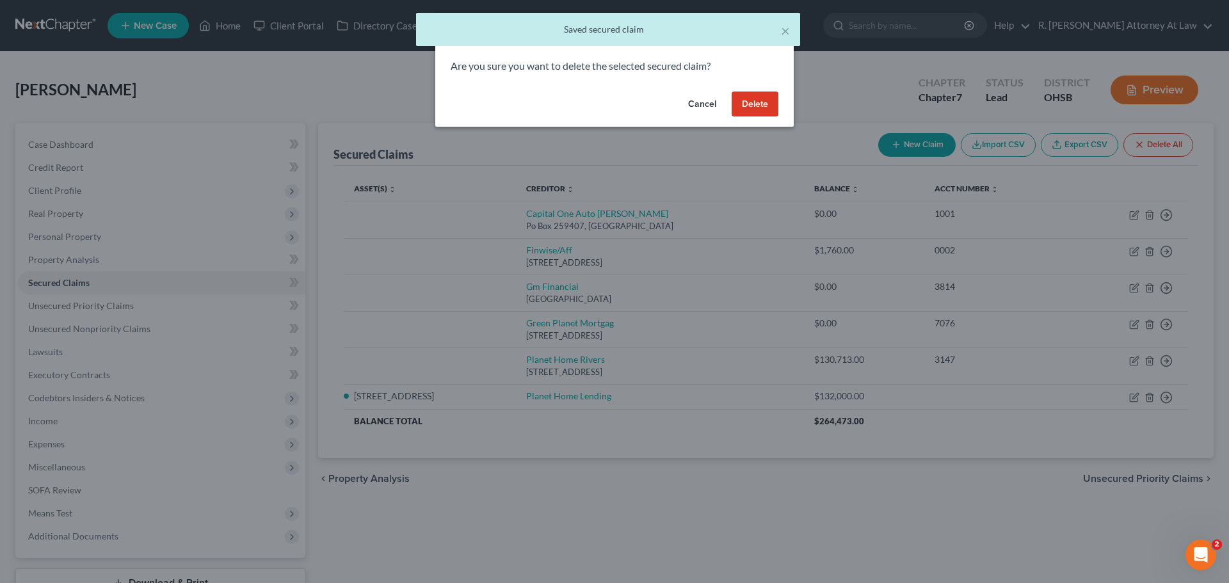
click at [762, 111] on button "Delete" at bounding box center [754, 105] width 47 height 26
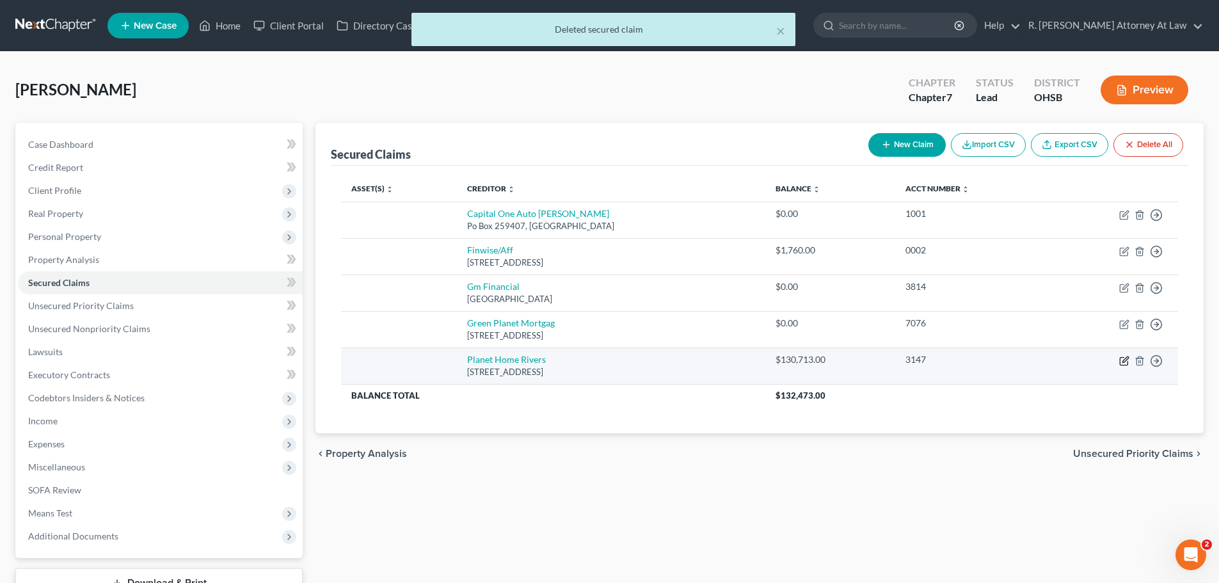
click at [1126, 363] on icon "button" at bounding box center [1124, 361] width 10 height 10
select select "6"
select select "0"
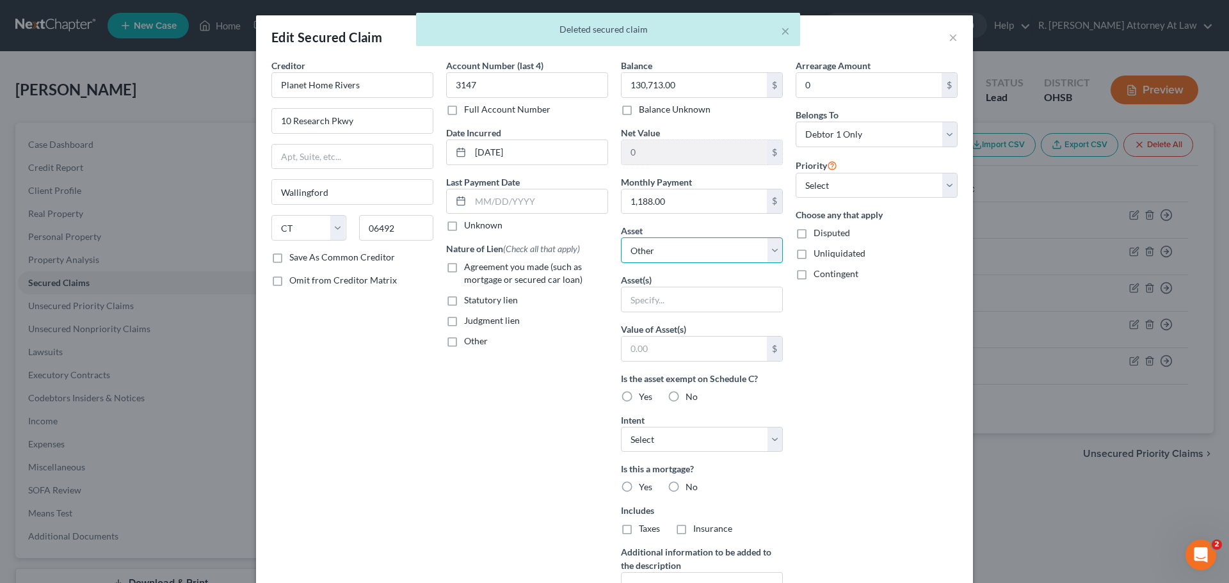
click at [658, 257] on select "Select Other Multiple Assets Chase Checking (Checking Account) - $0.0 Venmo no …" at bounding box center [702, 250] width 162 height 26
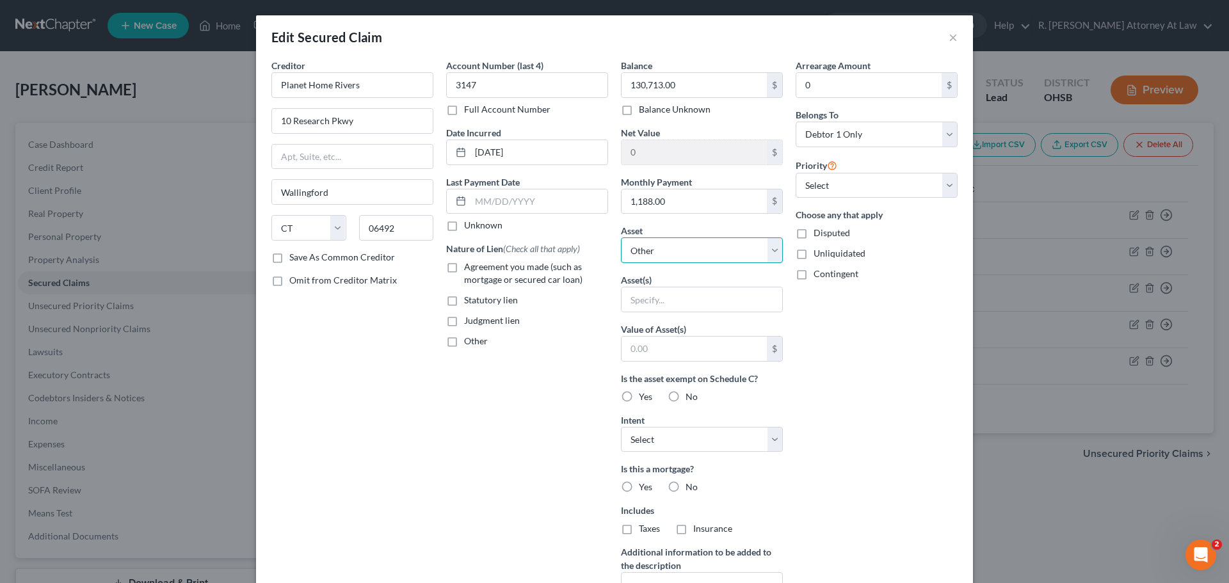
select select "4"
click at [621, 237] on select "Select Other Multiple Assets Chase Checking (Checking Account) - $0.0 Venmo no …" at bounding box center [702, 250] width 162 height 26
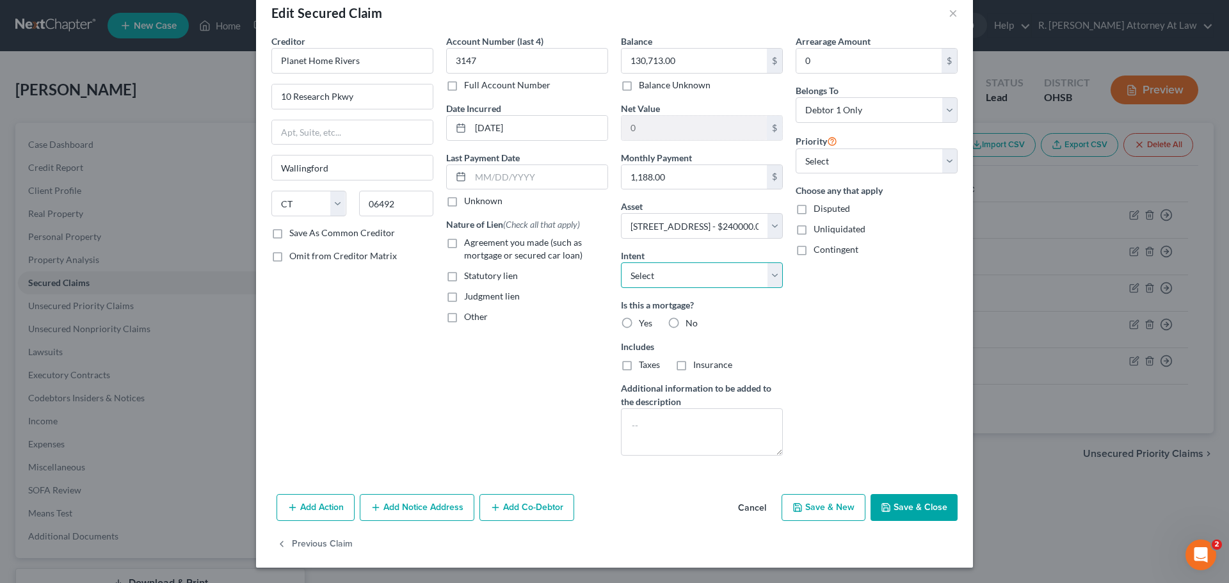
click at [648, 277] on select "Select Surrender Redeem Reaffirm Avoid Other" at bounding box center [702, 275] width 162 height 26
drag, startPoint x: 648, startPoint y: 277, endPoint x: 641, endPoint y: 291, distance: 14.9
click at [648, 277] on select "Select Surrender Redeem Reaffirm Avoid Other" at bounding box center [702, 275] width 162 height 26
click at [639, 324] on label "Yes" at bounding box center [645, 323] width 13 height 13
click at [644, 324] on input "Yes" at bounding box center [648, 321] width 8 height 8
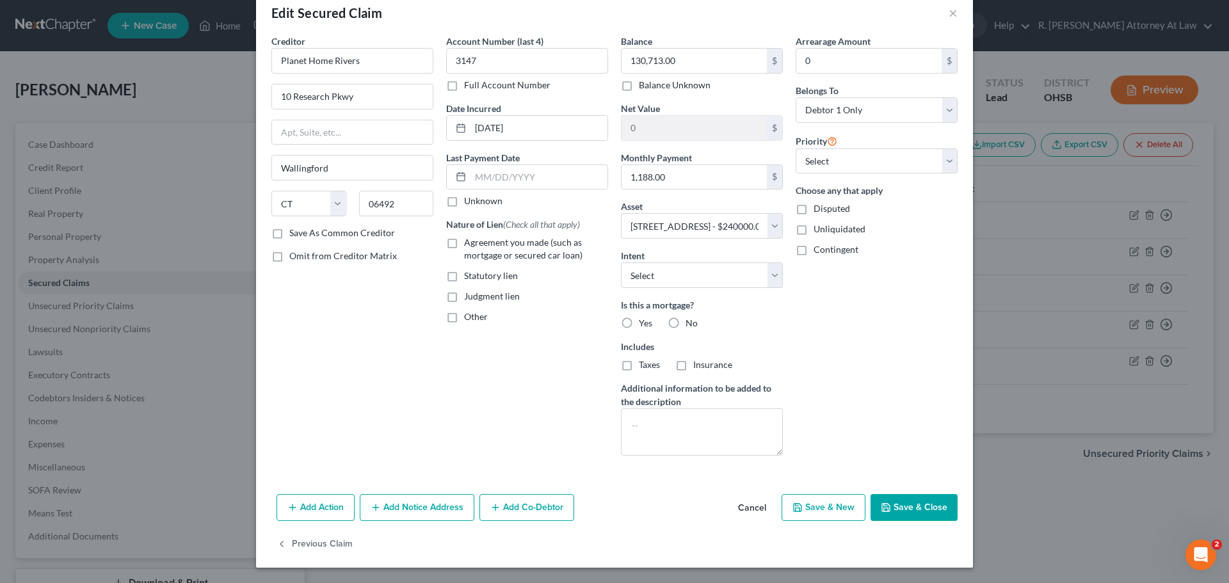
radio input "true"
drag, startPoint x: 896, startPoint y: 507, endPoint x: 955, endPoint y: 392, distance: 129.7
click at [896, 507] on button "Save & Close" at bounding box center [913, 507] width 87 height 27
select select
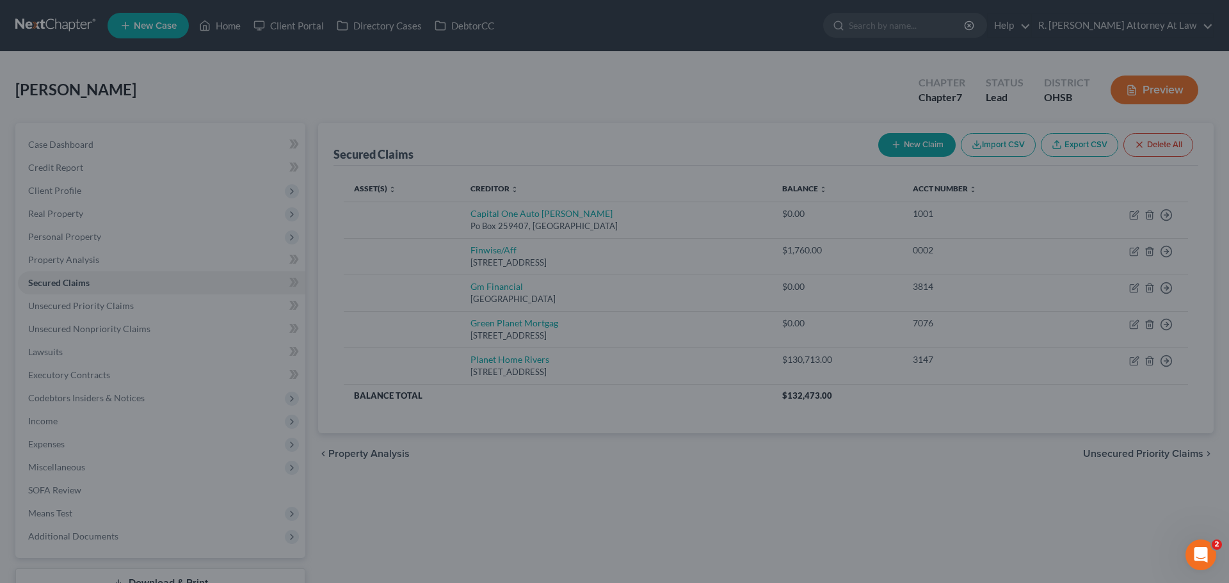
type input "109,287.00"
select select "4"
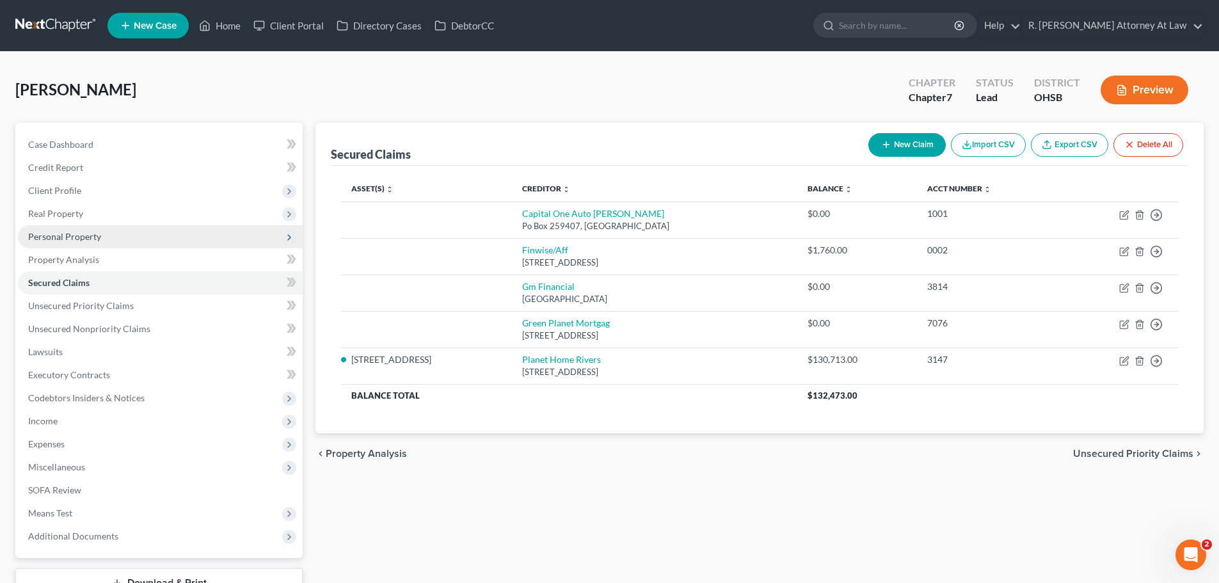
click at [55, 242] on span "Personal Property" at bounding box center [160, 236] width 285 height 23
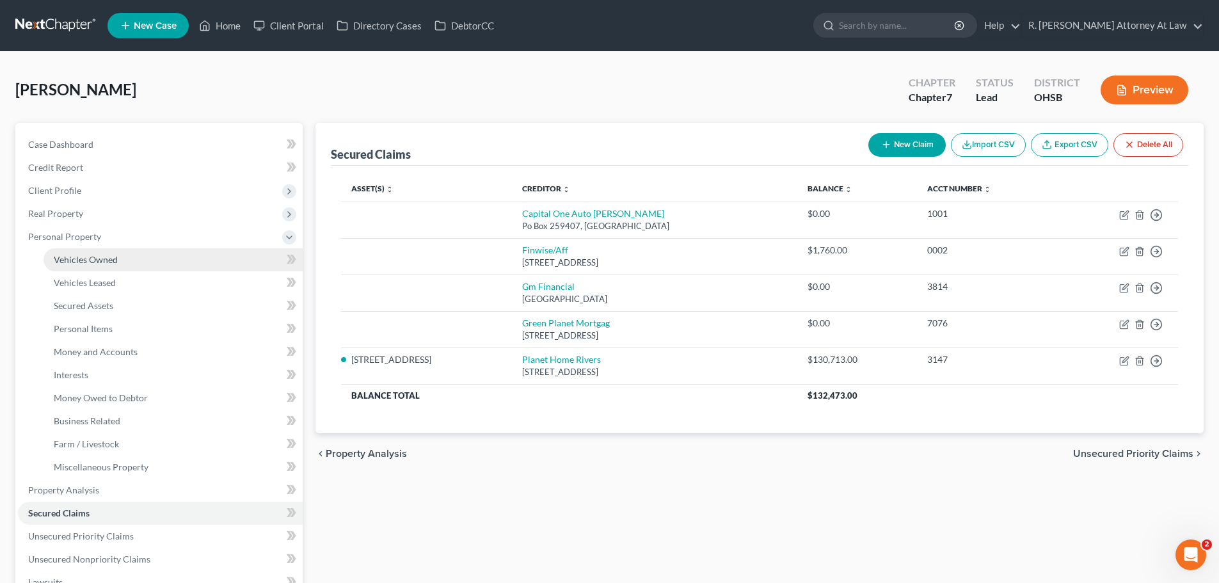
click at [88, 255] on span "Vehicles Owned" at bounding box center [86, 259] width 64 height 11
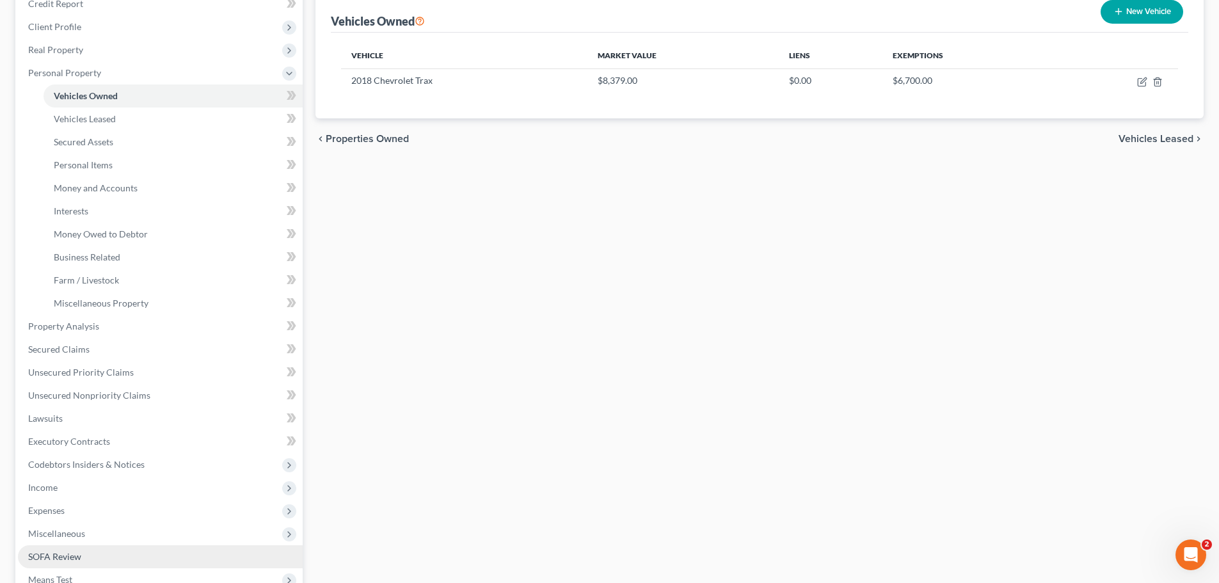
scroll to position [320, 0]
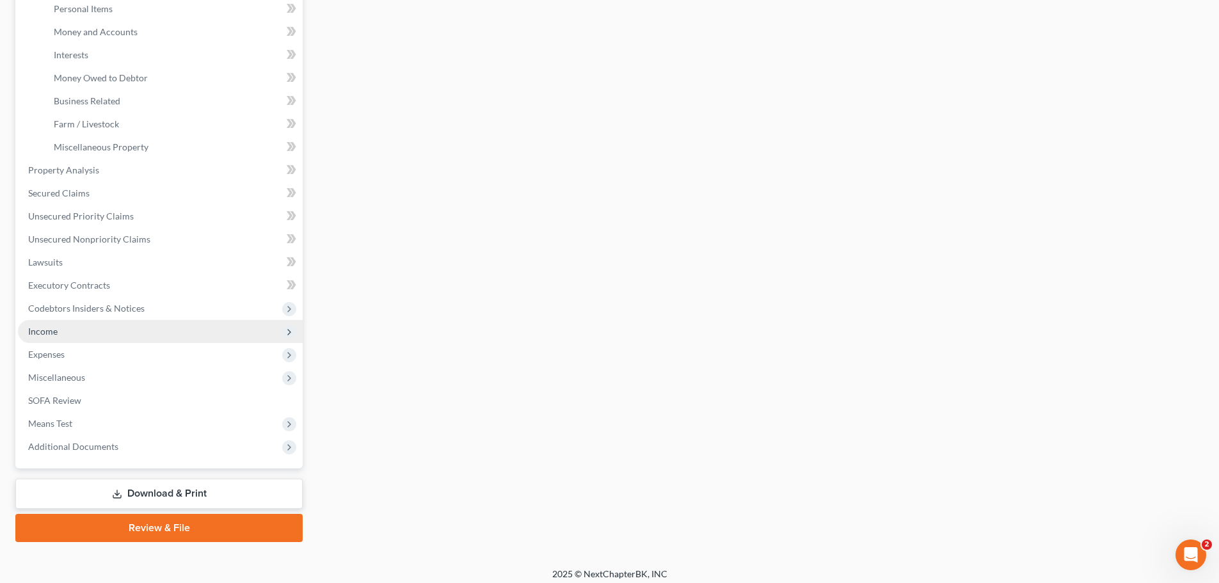
click at [56, 328] on span "Income" at bounding box center [42, 331] width 29 height 11
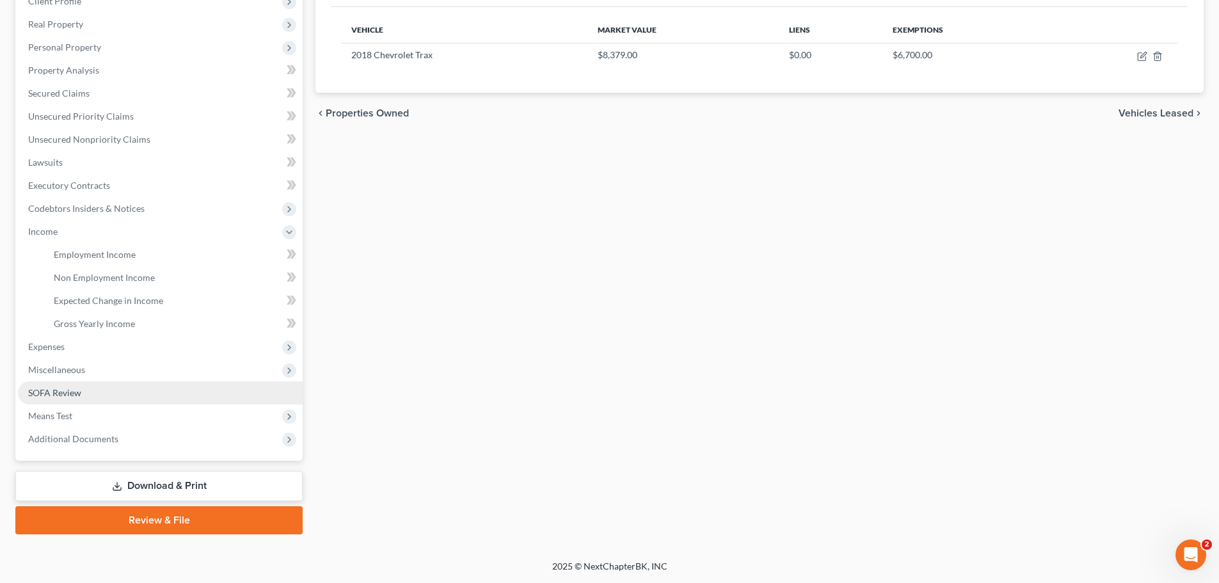
scroll to position [189, 0]
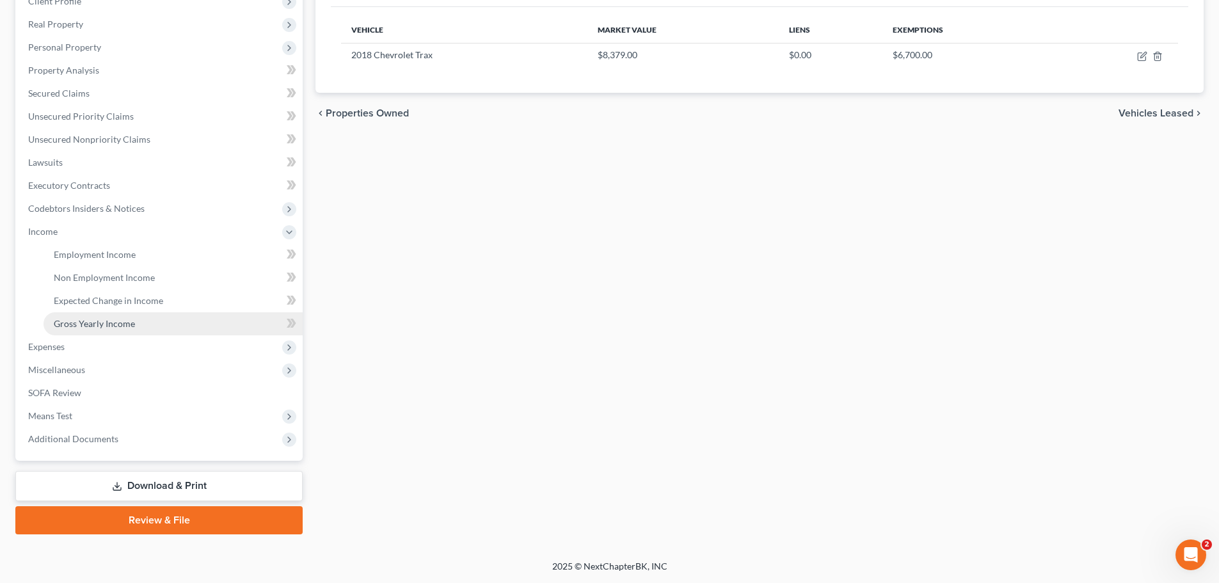
click at [83, 321] on span "Gross Yearly Income" at bounding box center [94, 323] width 81 height 11
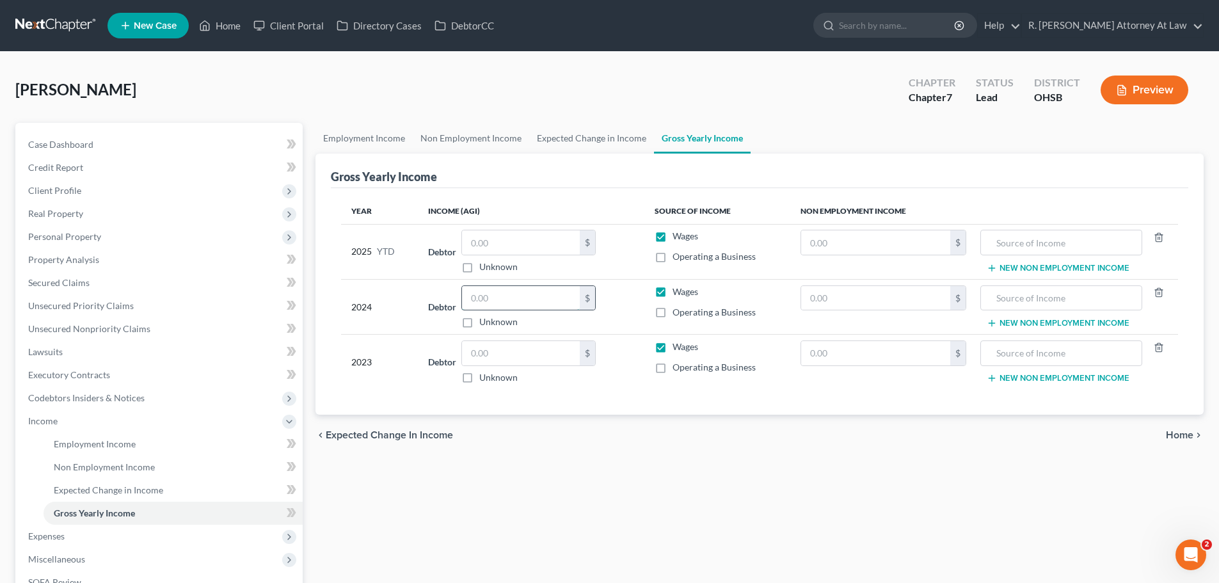
drag, startPoint x: 507, startPoint y: 295, endPoint x: 547, endPoint y: 290, distance: 39.4
click at [508, 295] on input "text" at bounding box center [521, 298] width 118 height 24
type input "60,451"
click at [845, 232] on input "text" at bounding box center [875, 242] width 149 height 24
type input "769.00"
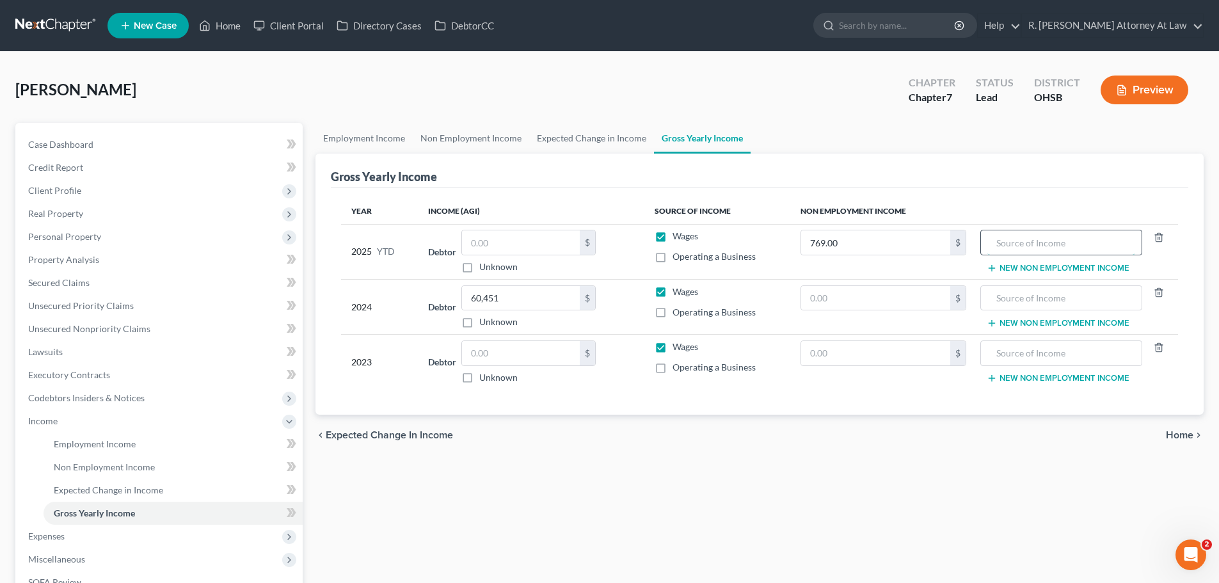
click at [1034, 250] on input "text" at bounding box center [1060, 242] width 147 height 24
type input "2024 Federal Refund"
click at [217, 21] on link "Home" at bounding box center [220, 25] width 54 height 23
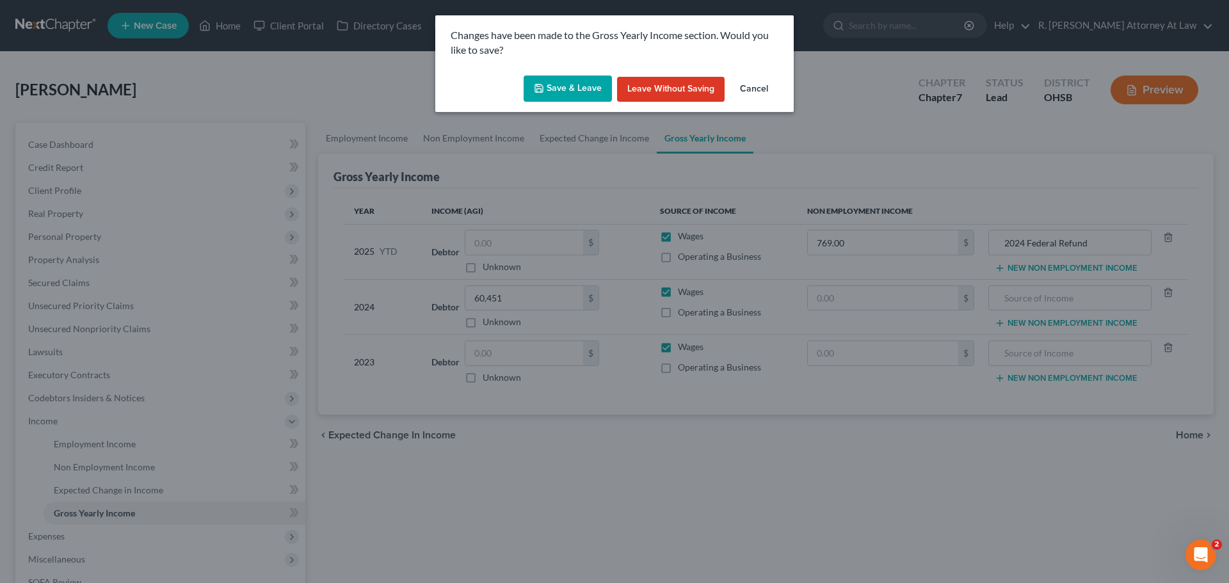
click at [587, 92] on button "Save & Leave" at bounding box center [567, 89] width 88 height 27
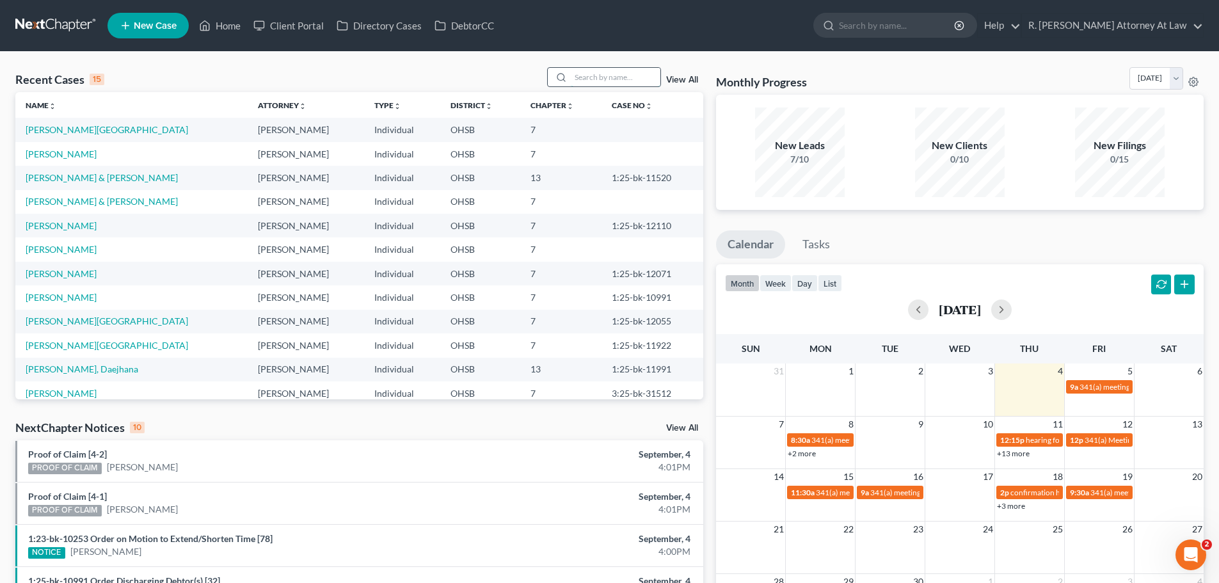
click at [609, 71] on input "search" at bounding box center [616, 77] width 90 height 19
type input "[PERSON_NAME]"
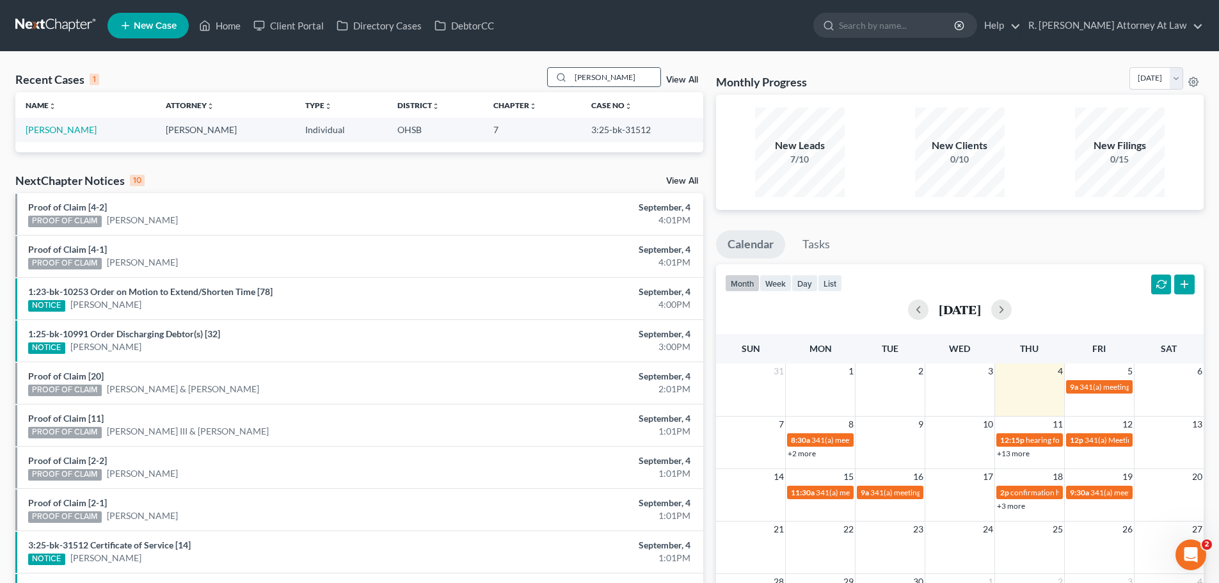
drag, startPoint x: 599, startPoint y: 78, endPoint x: 567, endPoint y: 78, distance: 32.0
click at [567, 78] on div "[PERSON_NAME]" at bounding box center [604, 77] width 114 height 20
drag, startPoint x: 219, startPoint y: 25, endPoint x: 15, endPoint y: 79, distance: 211.1
click at [218, 26] on link "Home" at bounding box center [220, 25] width 54 height 23
